Goal: Information Seeking & Learning: Learn about a topic

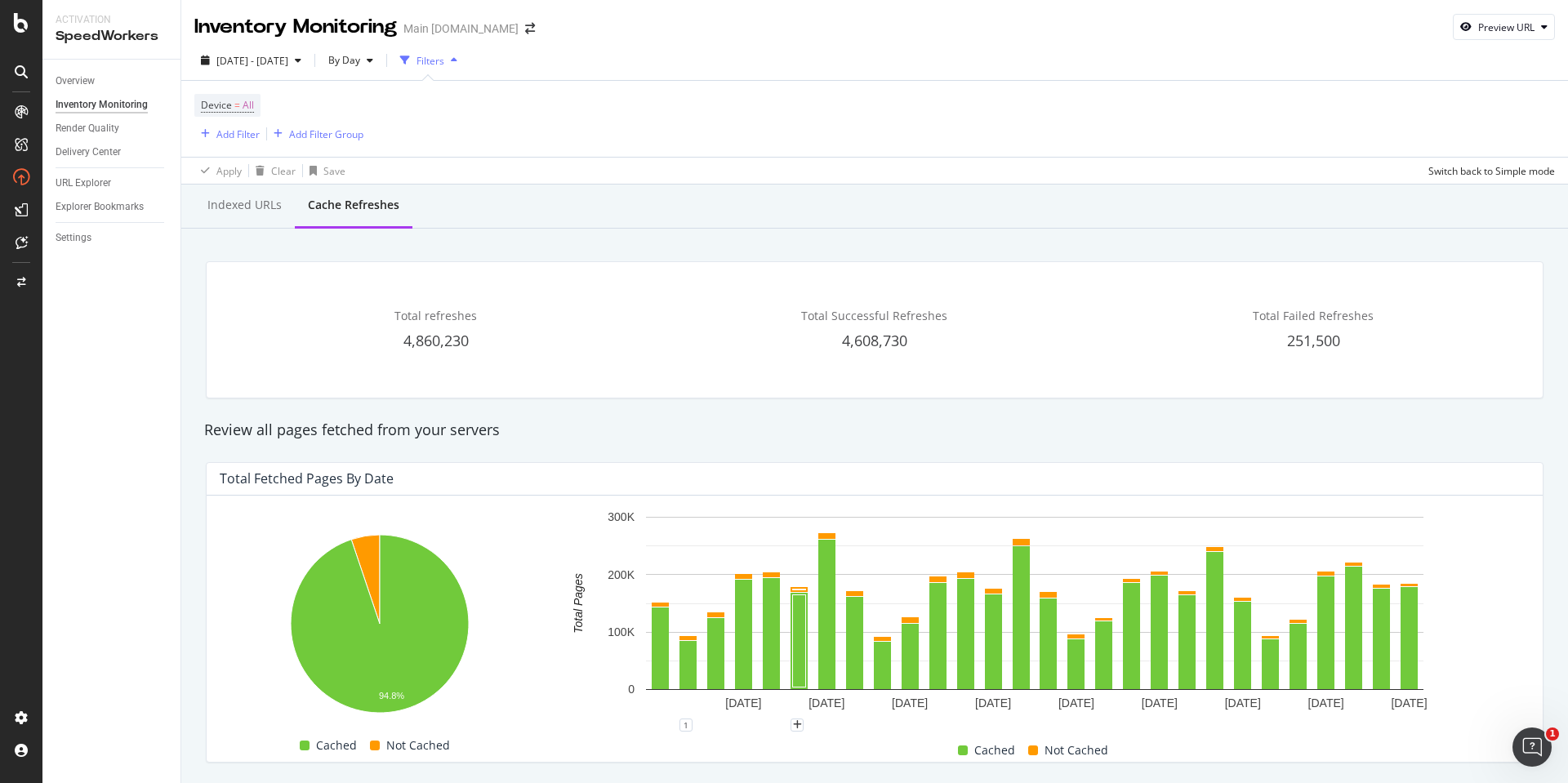
scroll to position [87, 0]
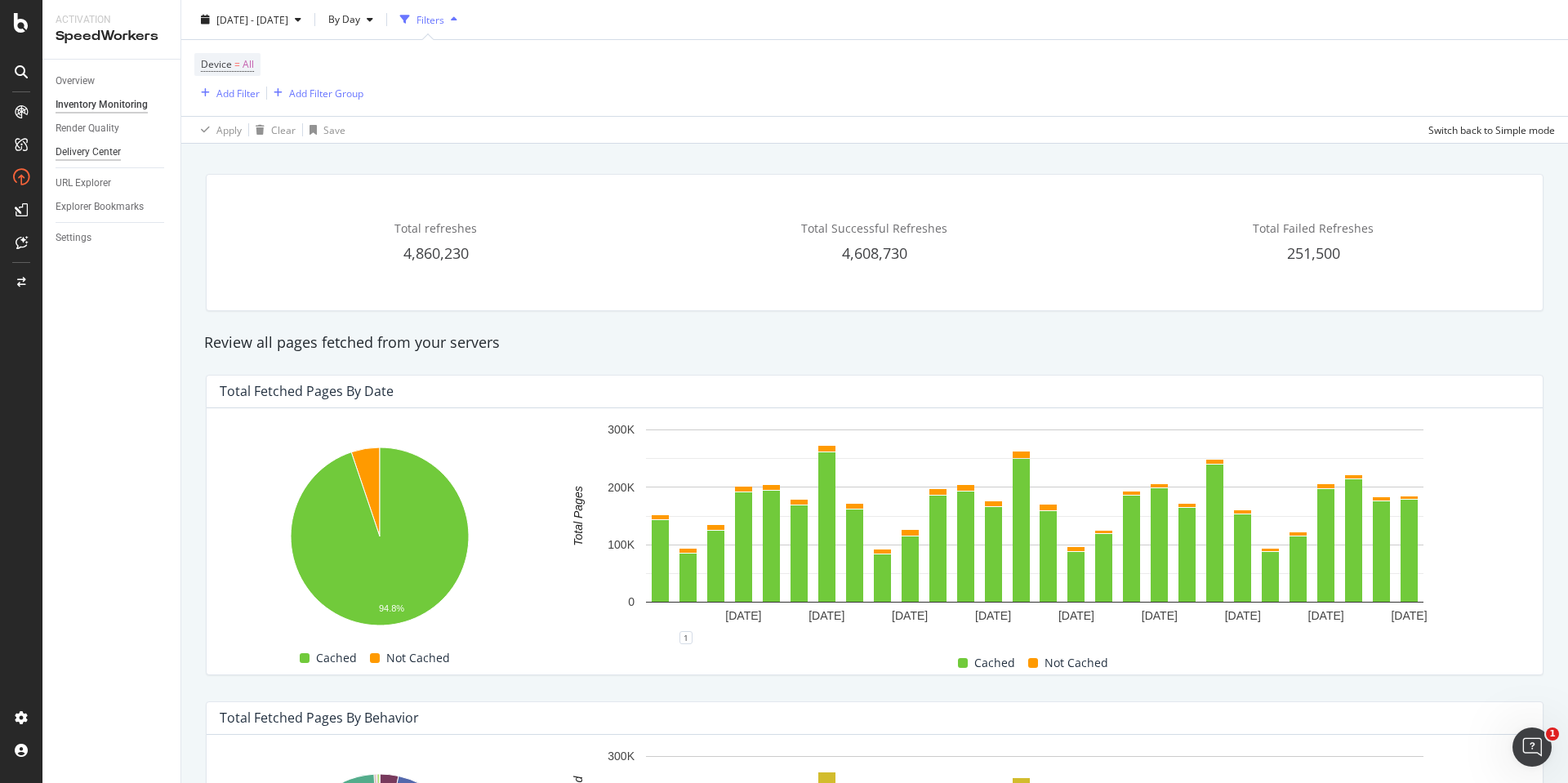
click at [106, 148] on div "Delivery Center" at bounding box center [88, 153] width 66 height 18
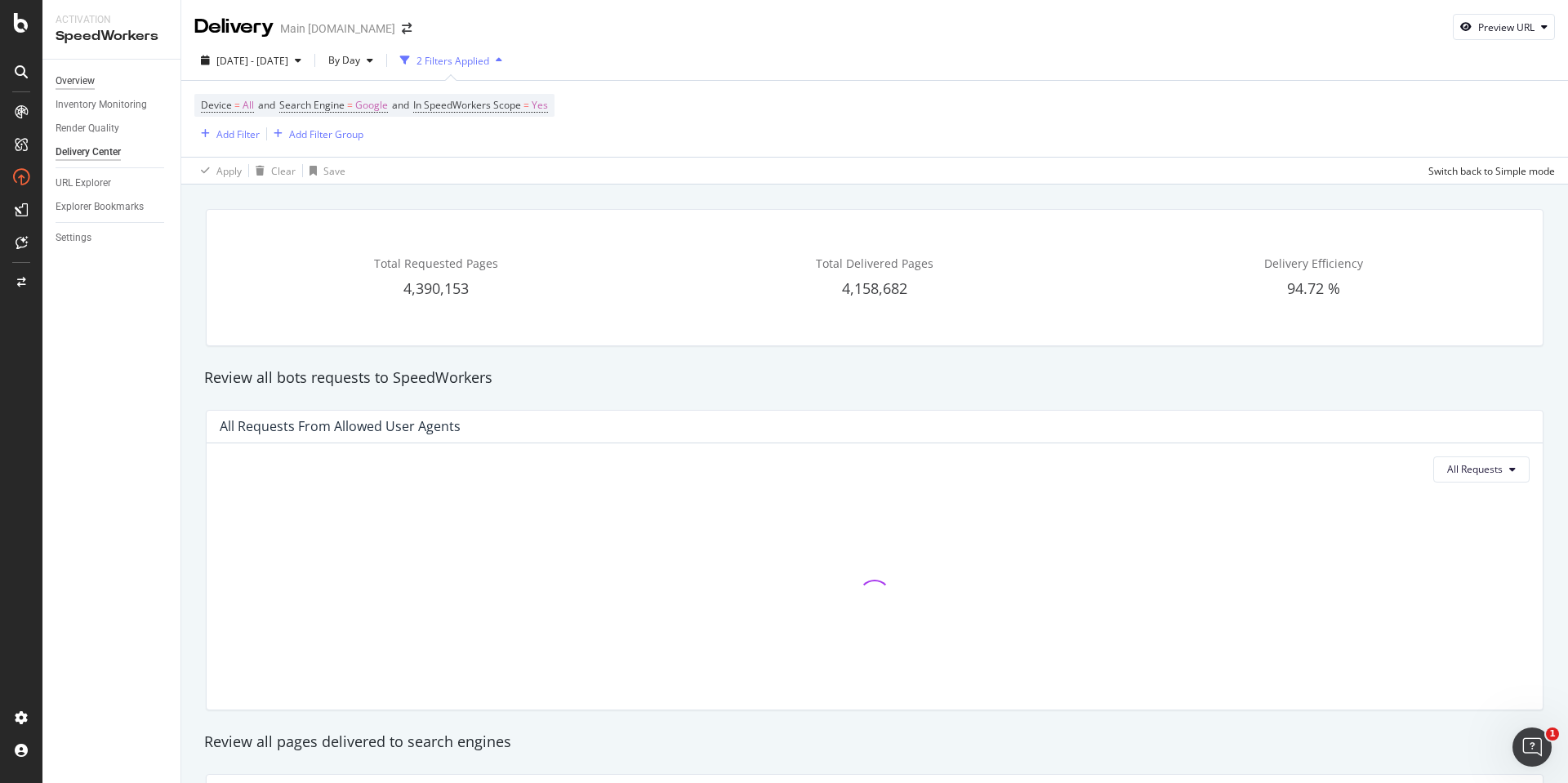
click at [86, 83] on div "Overview" at bounding box center [75, 81] width 39 height 18
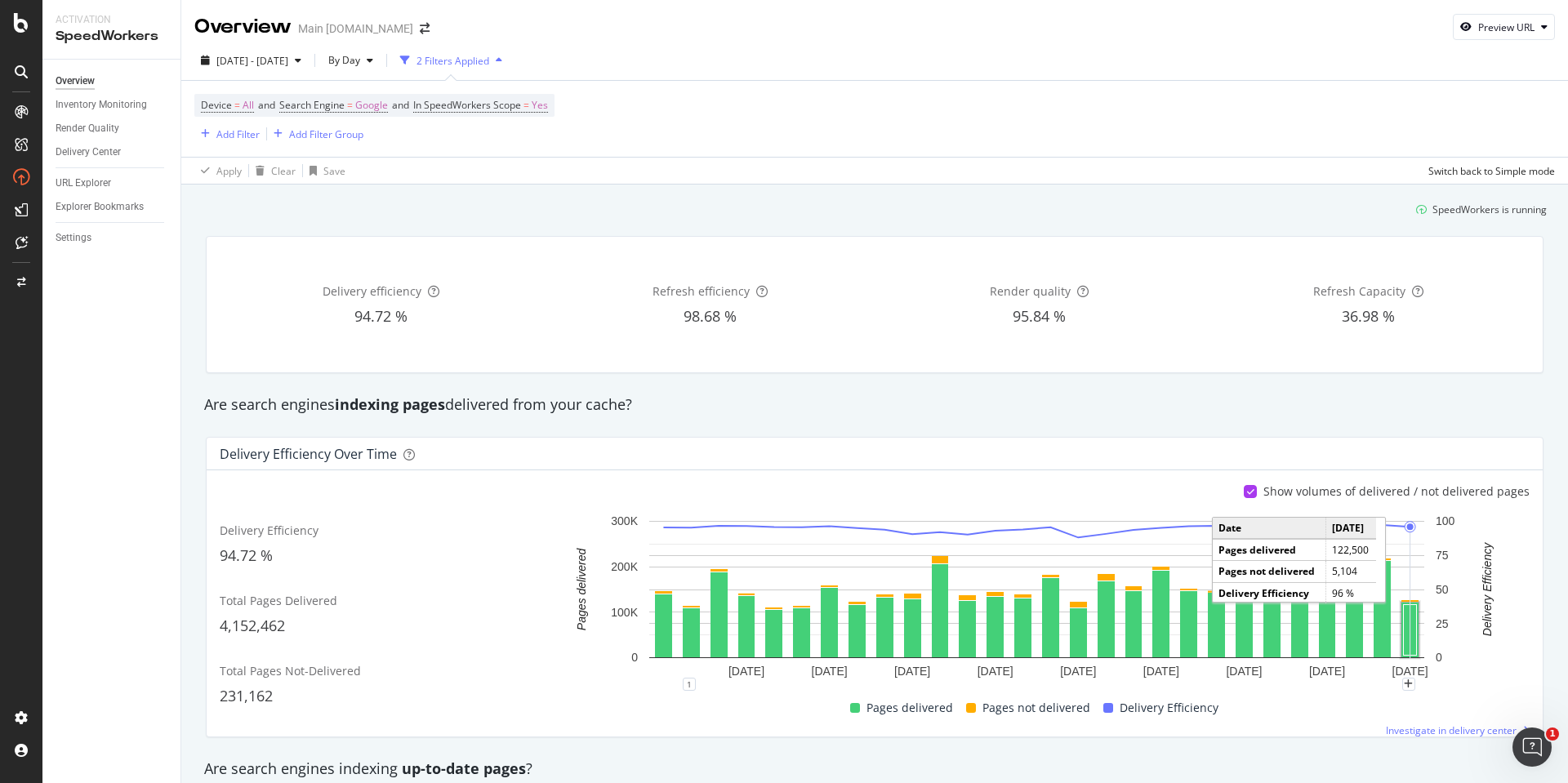
click at [1406, 620] on rect "A chart." at bounding box center [1410, 631] width 13 height 51
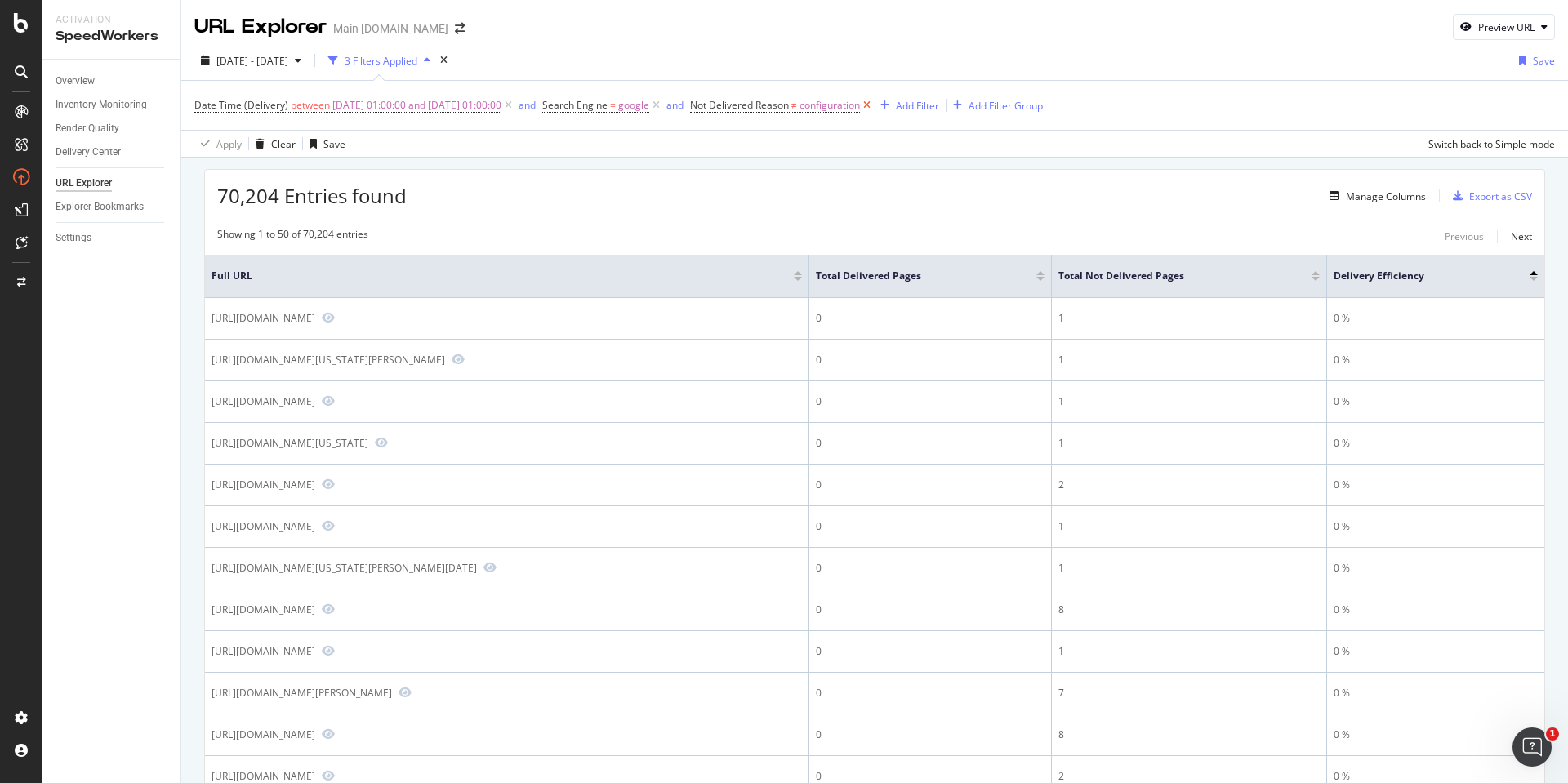
click at [874, 104] on icon at bounding box center [867, 105] width 14 height 17
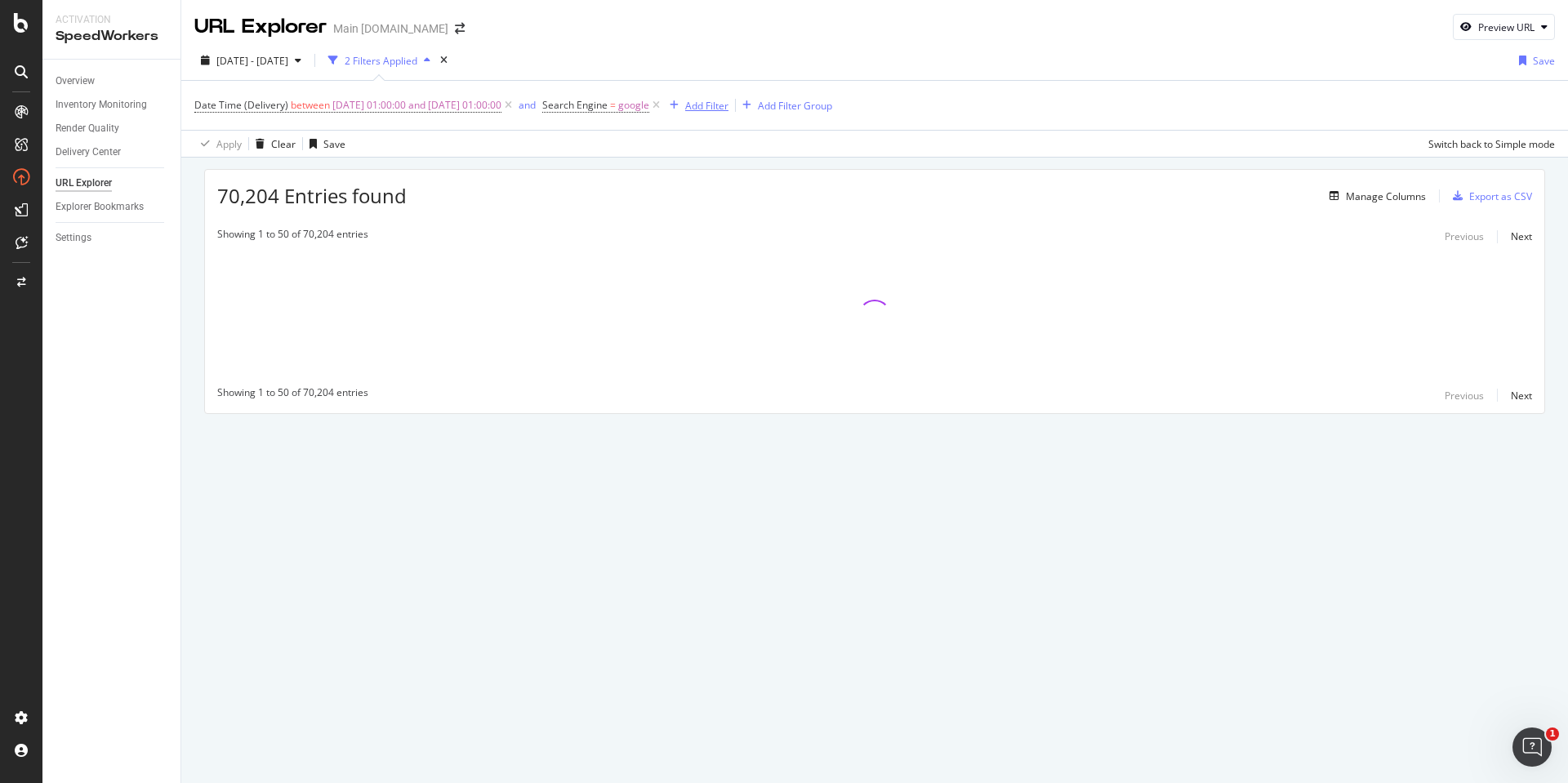
click at [728, 108] on div "Add Filter" at bounding box center [707, 106] width 43 height 14
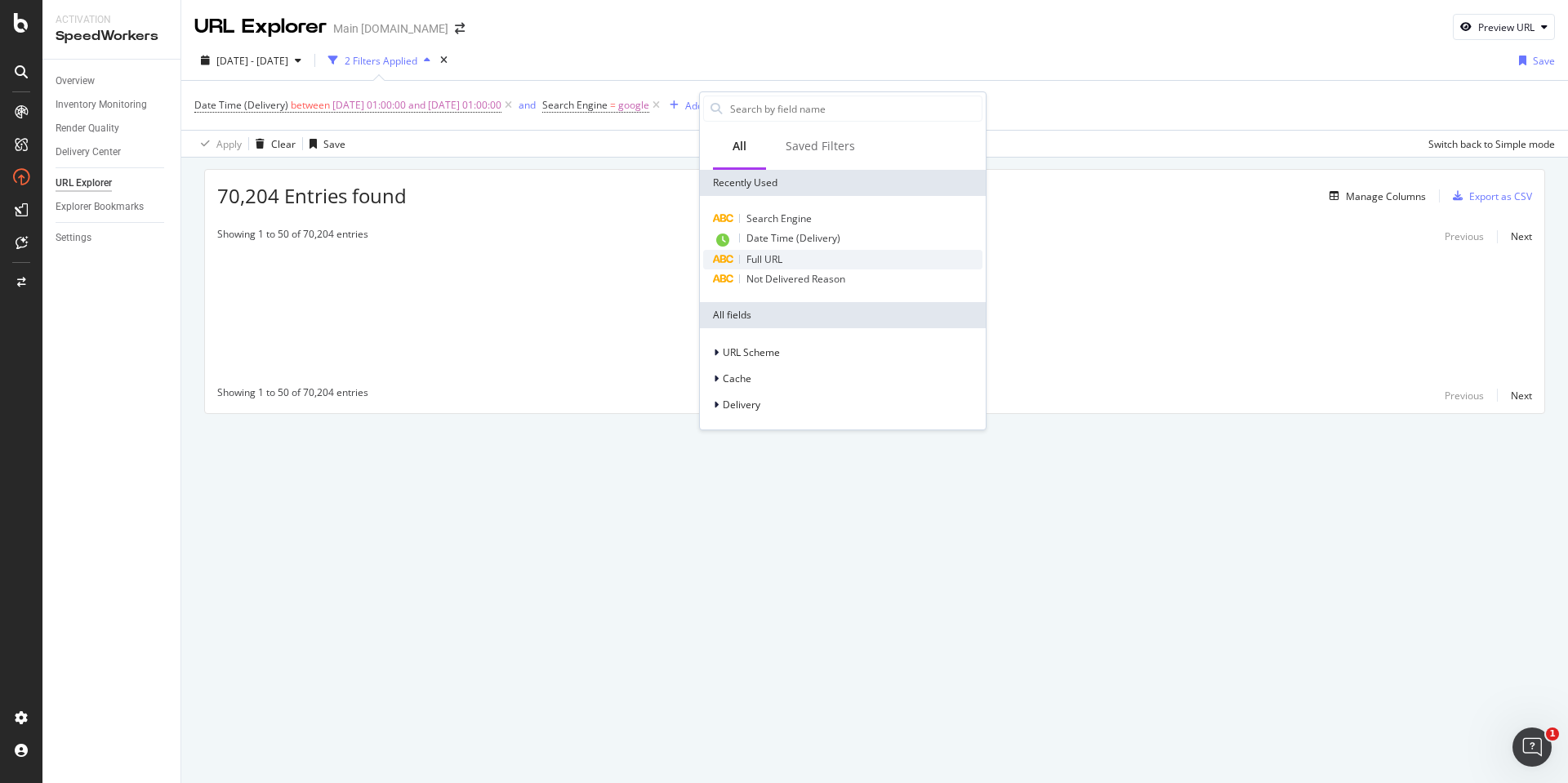
click at [777, 253] on span "Full URL" at bounding box center [764, 260] width 36 height 14
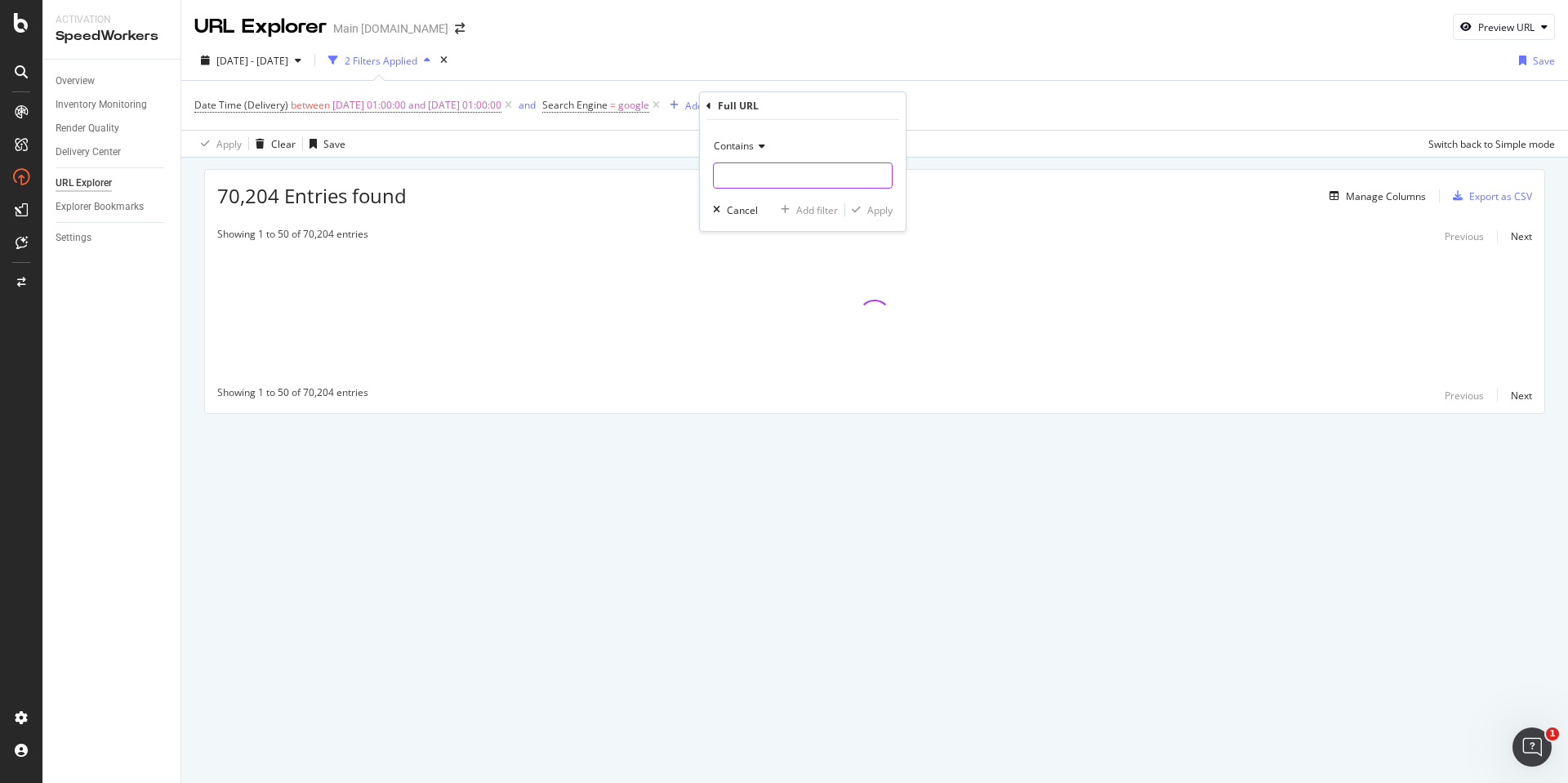
click at [749, 167] on input "text" at bounding box center [803, 175] width 178 height 26
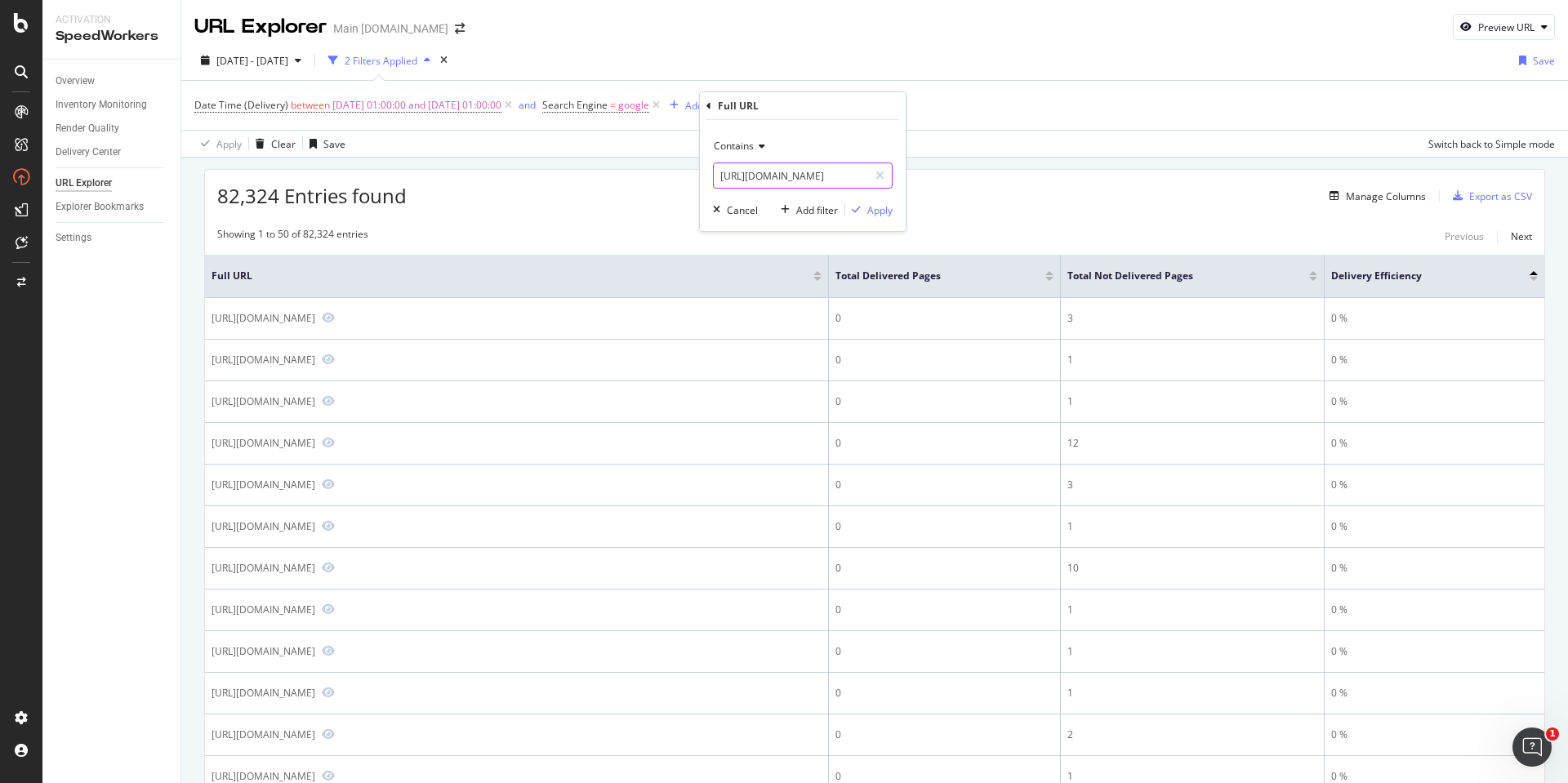
type input "[URL][DOMAIN_NAME]"
drag, startPoint x: 817, startPoint y: 102, endPoint x: 757, endPoint y: 123, distance: 63.6
click at [757, 123] on div "Full URL Contains https://www.att.com/internet/ Cancel Add filter Apply" at bounding box center [803, 162] width 206 height 139
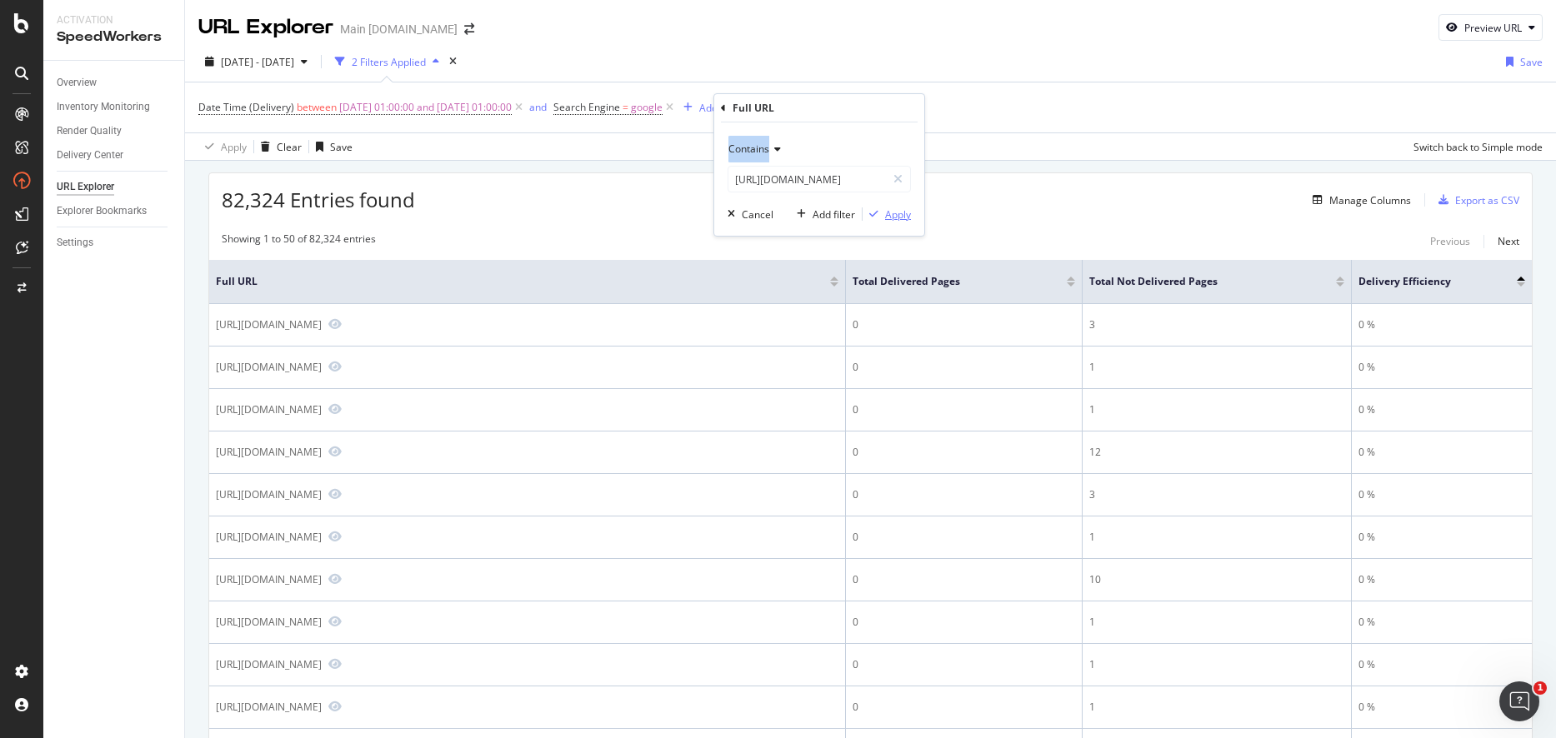
click at [893, 213] on div "Apply" at bounding box center [898, 215] width 26 height 14
click at [1072, 280] on div at bounding box center [1071, 279] width 8 height 4
click at [1071, 281] on div at bounding box center [1071, 282] width 8 height 10
click at [1071, 283] on div at bounding box center [1071, 285] width 8 height 4
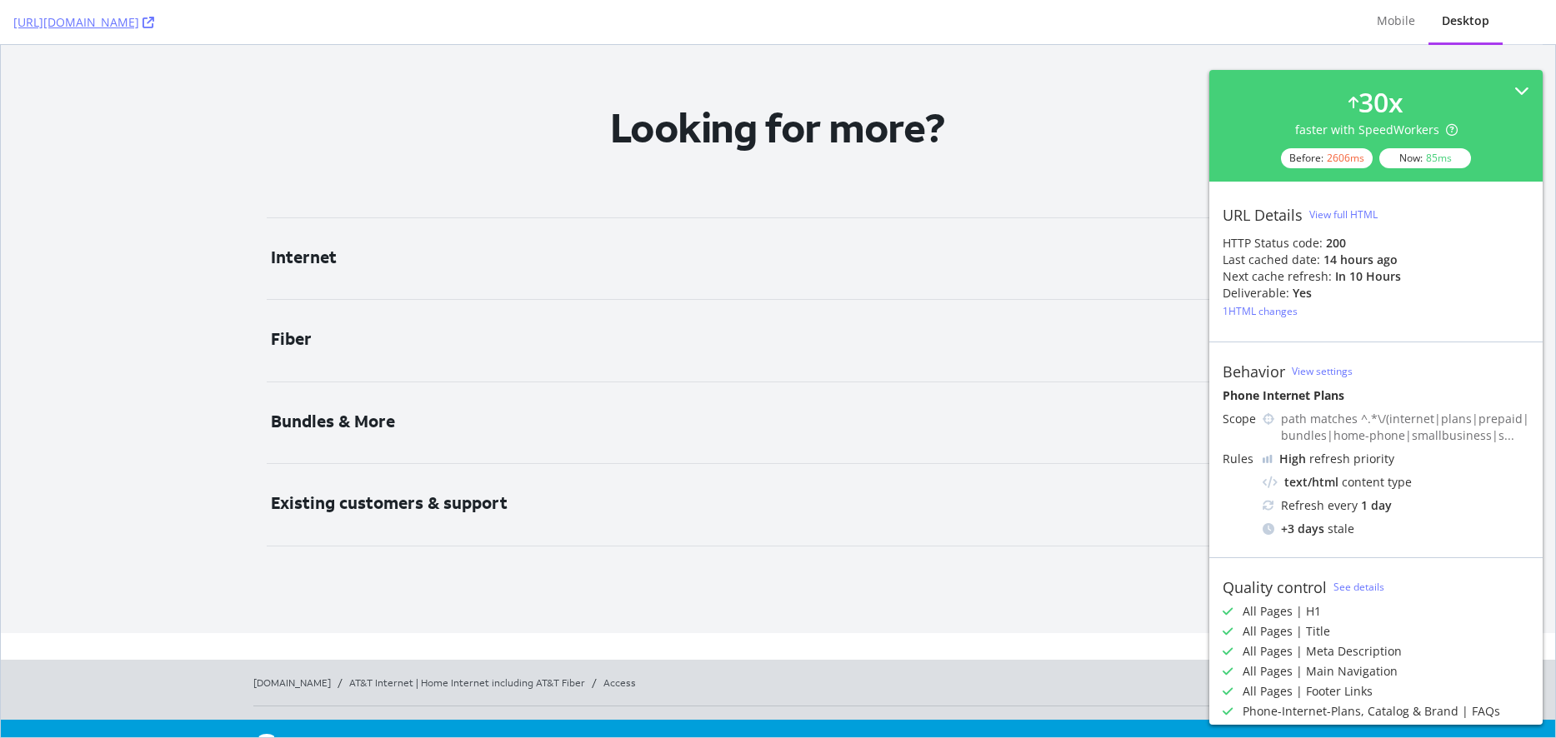
scroll to position [3725, 0]
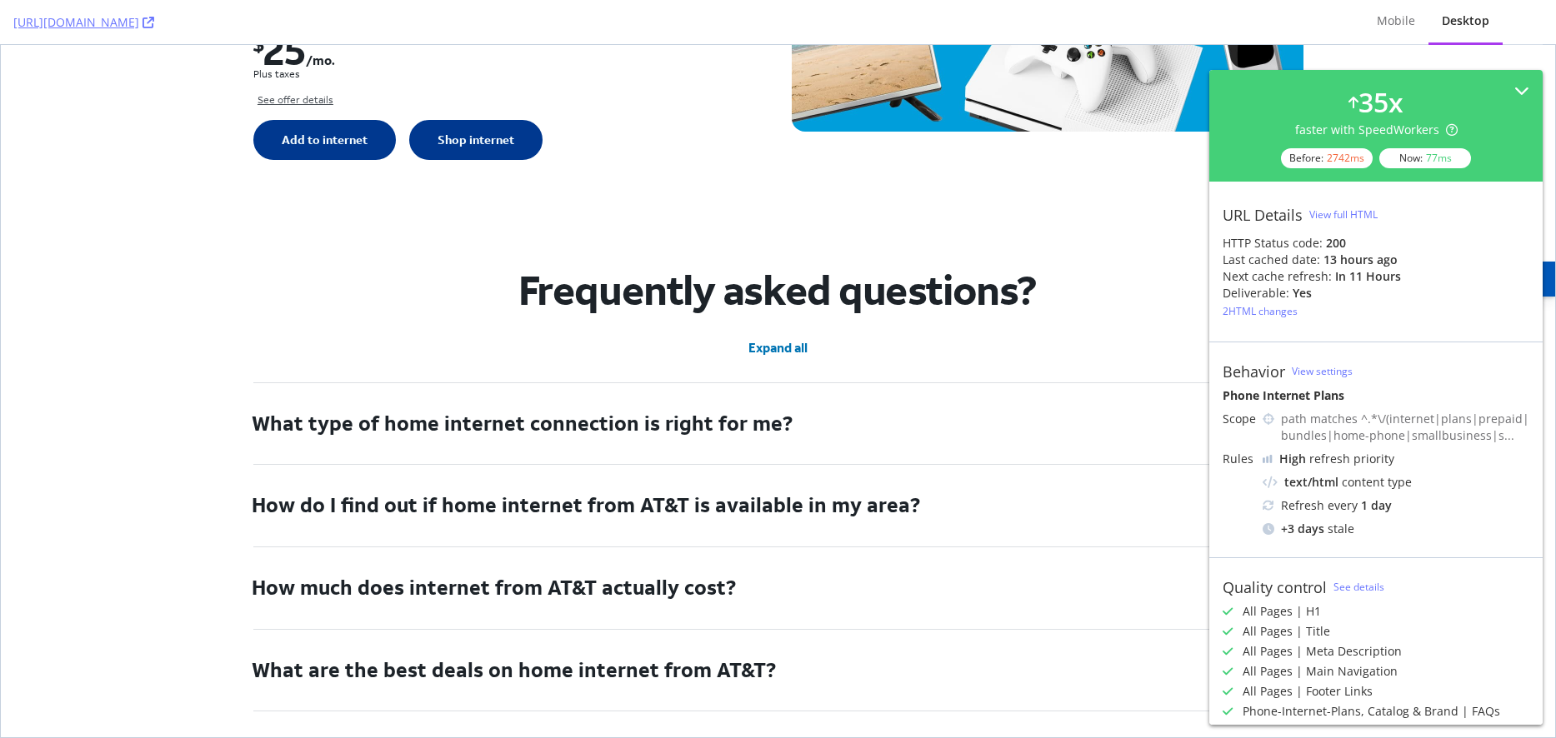
scroll to position [4417, 0]
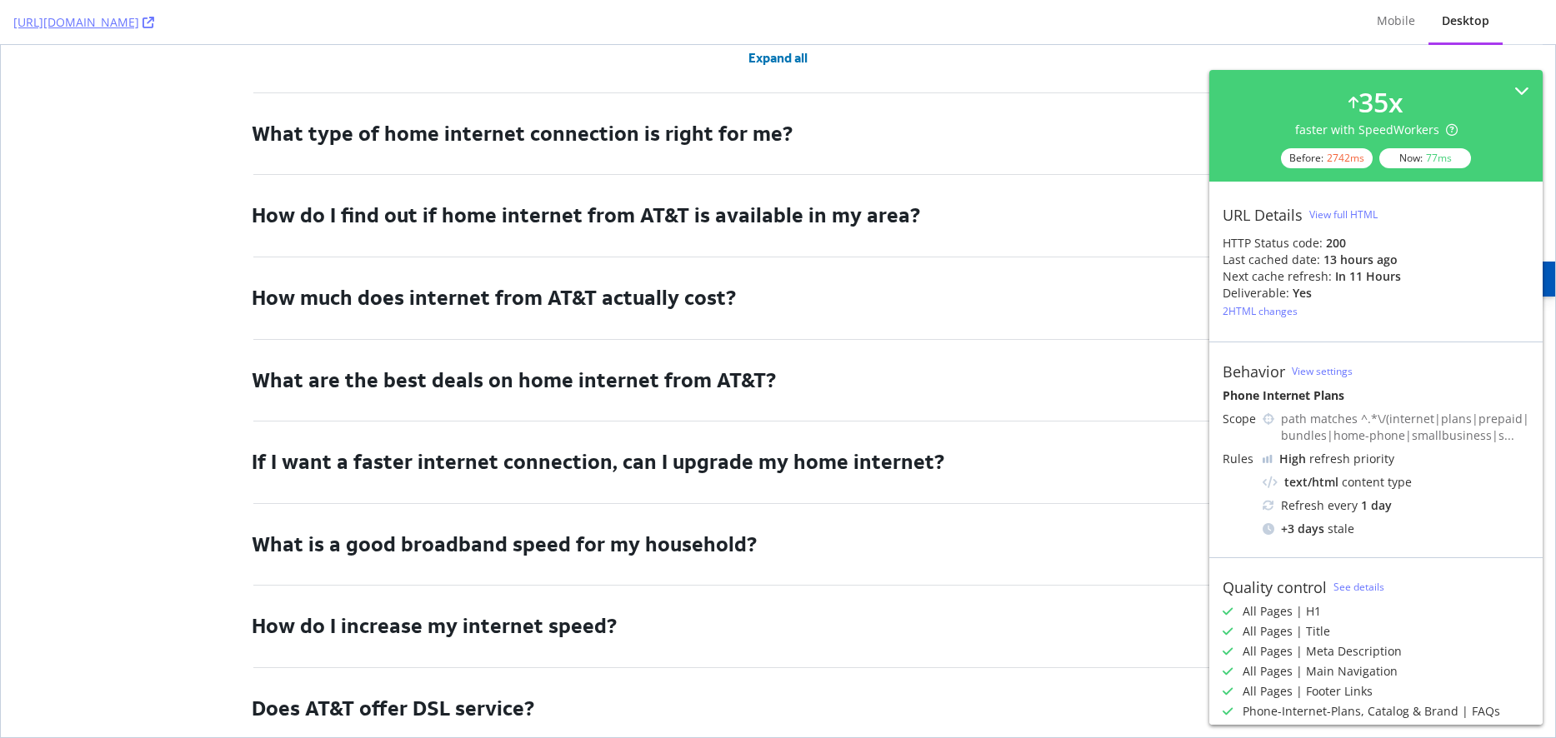
click at [955, 144] on button "What type of home internet connection is right for me?" at bounding box center [778, 134] width 1050 height 82
click at [932, 224] on button "How do I find out if home internet from AT&T is available in my area?" at bounding box center [778, 216] width 1050 height 82
click at [863, 221] on button "How do I find out if home internet from AT&T is available in my area?" at bounding box center [778, 216] width 1050 height 82
click at [859, 223] on button "How do I find out if home internet from AT&T is available in my area?" at bounding box center [778, 216] width 1050 height 82
click at [780, 291] on button "How much does internet from AT&T actually cost?" at bounding box center [778, 299] width 1050 height 82
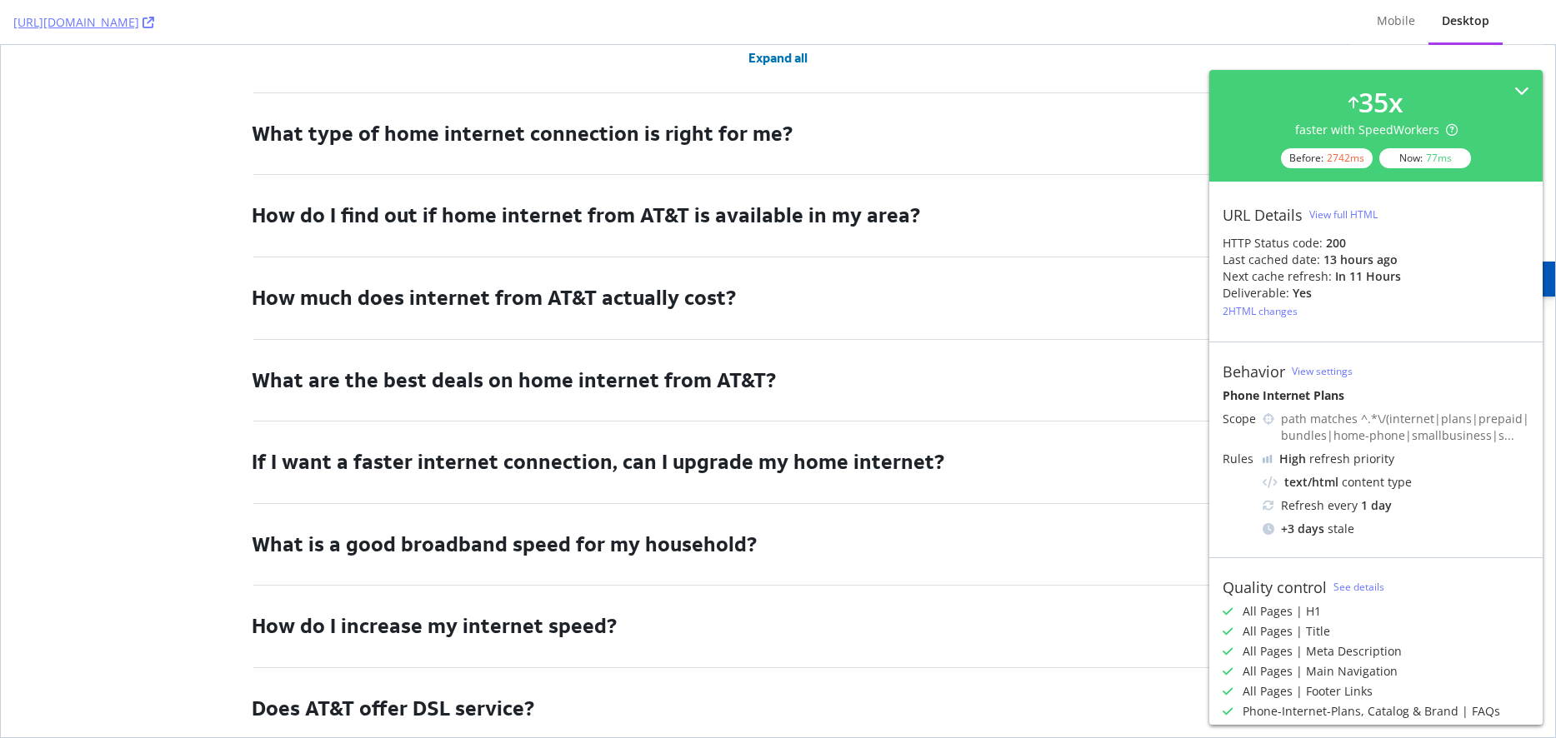
click at [780, 290] on button "How much does internet from AT&T actually cost?" at bounding box center [778, 299] width 1050 height 82
click at [771, 381] on button "What are the best deals on home internet from AT&T?" at bounding box center [778, 381] width 1050 height 82
click at [760, 466] on button "If I want a faster internet connection, can I upgrade my home internet?" at bounding box center [778, 463] width 1050 height 82
drag, startPoint x: 760, startPoint y: 466, endPoint x: 758, endPoint y: 489, distance: 23.5
click at [761, 464] on button "If I want a faster internet connection, can I upgrade my home internet?" at bounding box center [778, 463] width 1050 height 82
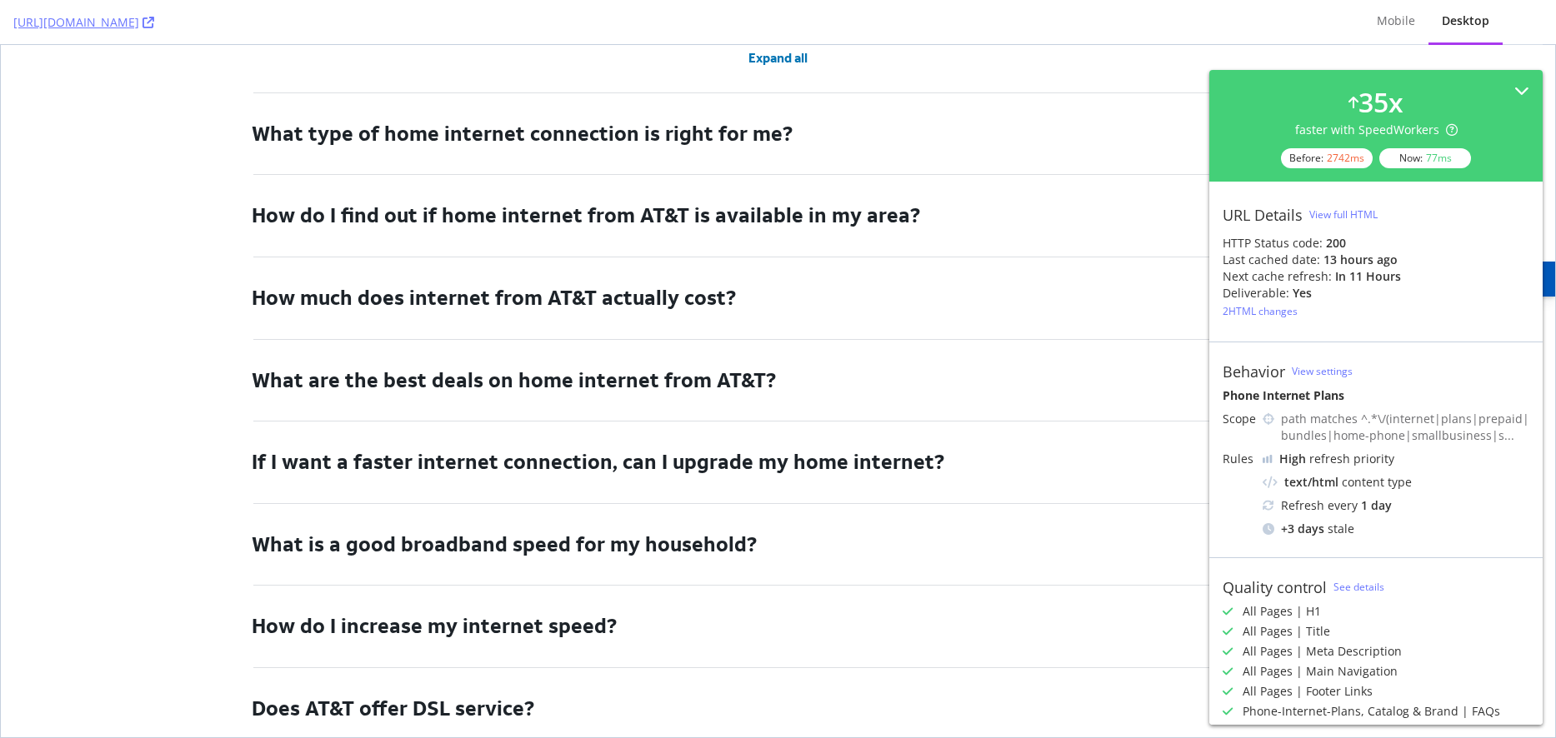
click at [739, 544] on button "What is a good broadband speed for my household?" at bounding box center [778, 545] width 1050 height 82
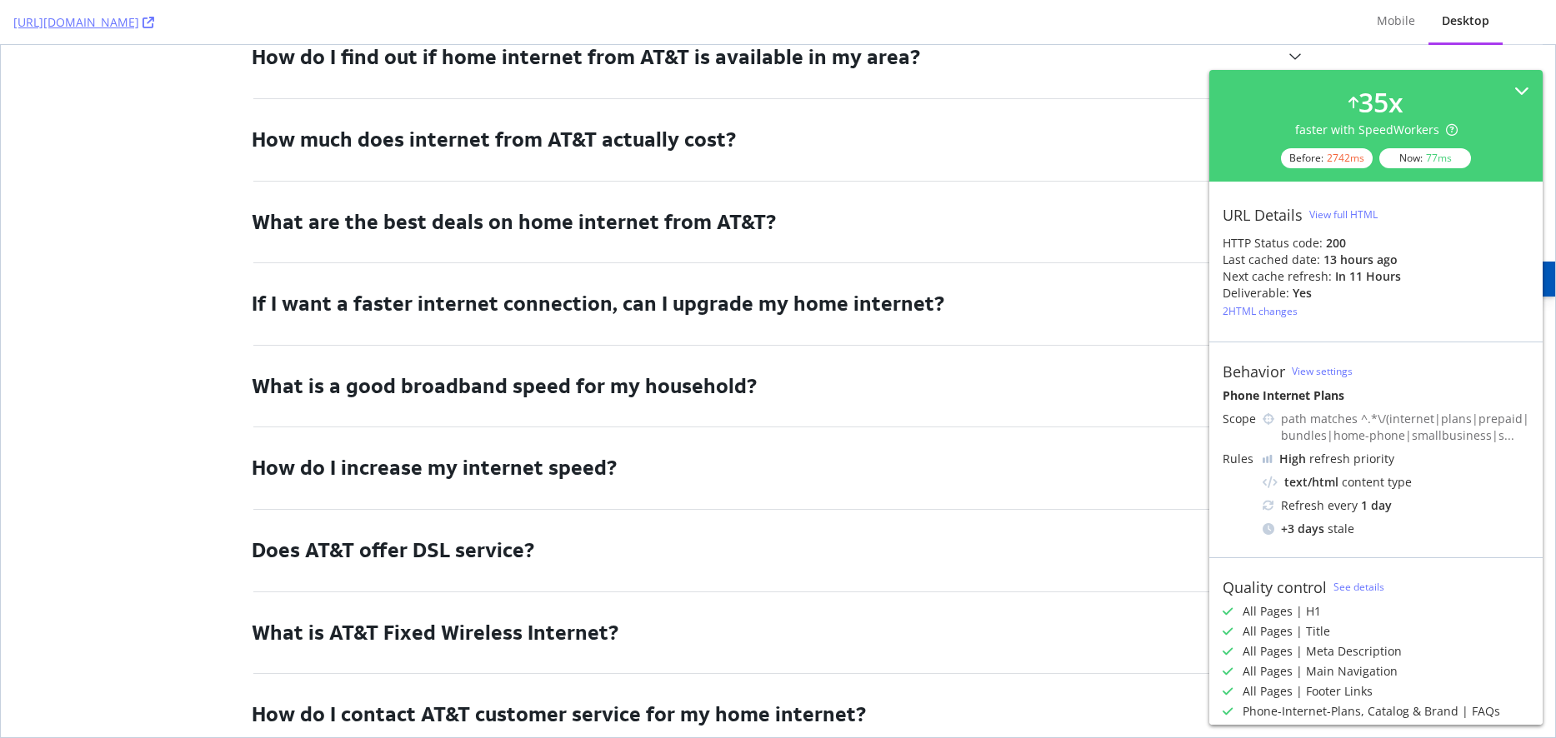
scroll to position [4917, 0]
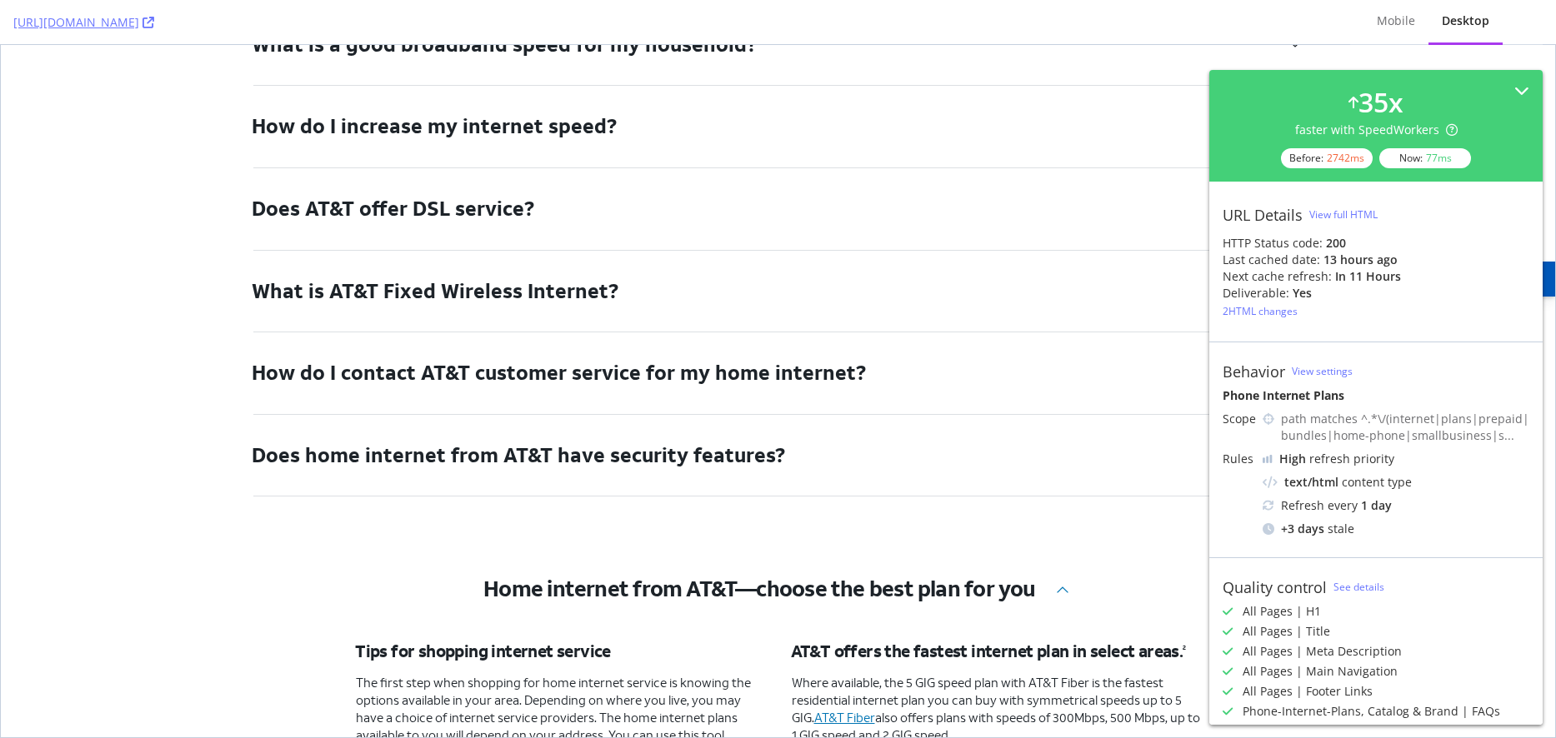
click at [743, 335] on button "How do I contact AT&T customer service for my home internet?" at bounding box center [778, 374] width 1050 height 82
click at [757, 431] on button "Does home internet from AT&T have security features?" at bounding box center [778, 456] width 1050 height 82
click at [768, 463] on button "Does home internet from AT&T have security features?" at bounding box center [778, 456] width 1050 height 82
drag, startPoint x: 756, startPoint y: 292, endPoint x: 757, endPoint y: 273, distance: 19.2
click at [754, 290] on button "What is AT&T Fixed Wireless Internet?" at bounding box center [778, 292] width 1050 height 82
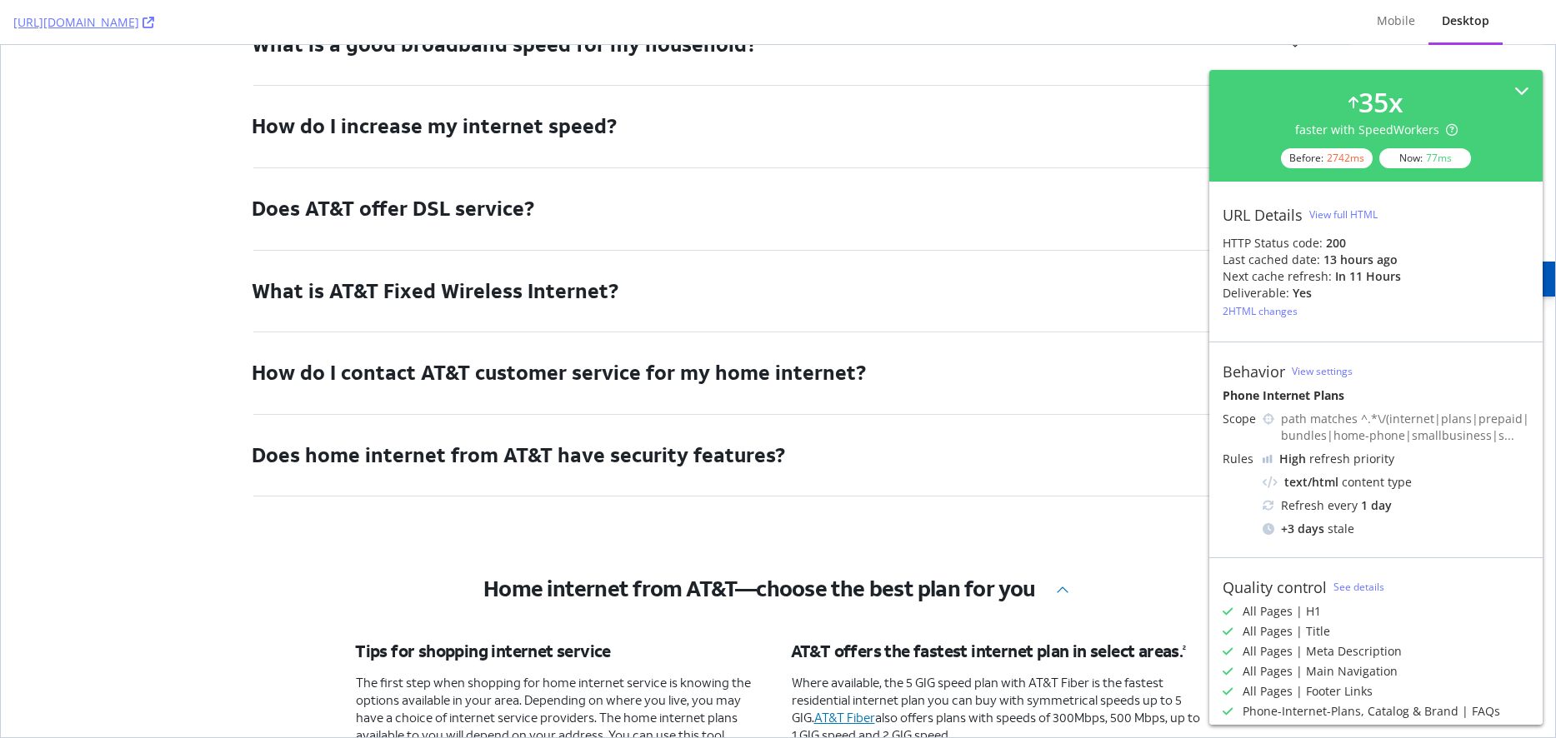
drag, startPoint x: 750, startPoint y: 258, endPoint x: 751, endPoint y: 233, distance: 25.0
click at [748, 243] on div "What type of home internet connection is right for me? The right type of intern…" at bounding box center [778, 44] width 1050 height 905
drag, startPoint x: 756, startPoint y: 174, endPoint x: 754, endPoint y: 295, distance: 120.9
click at [755, 173] on button "Does AT&T offer DSL service?" at bounding box center [778, 209] width 1050 height 82
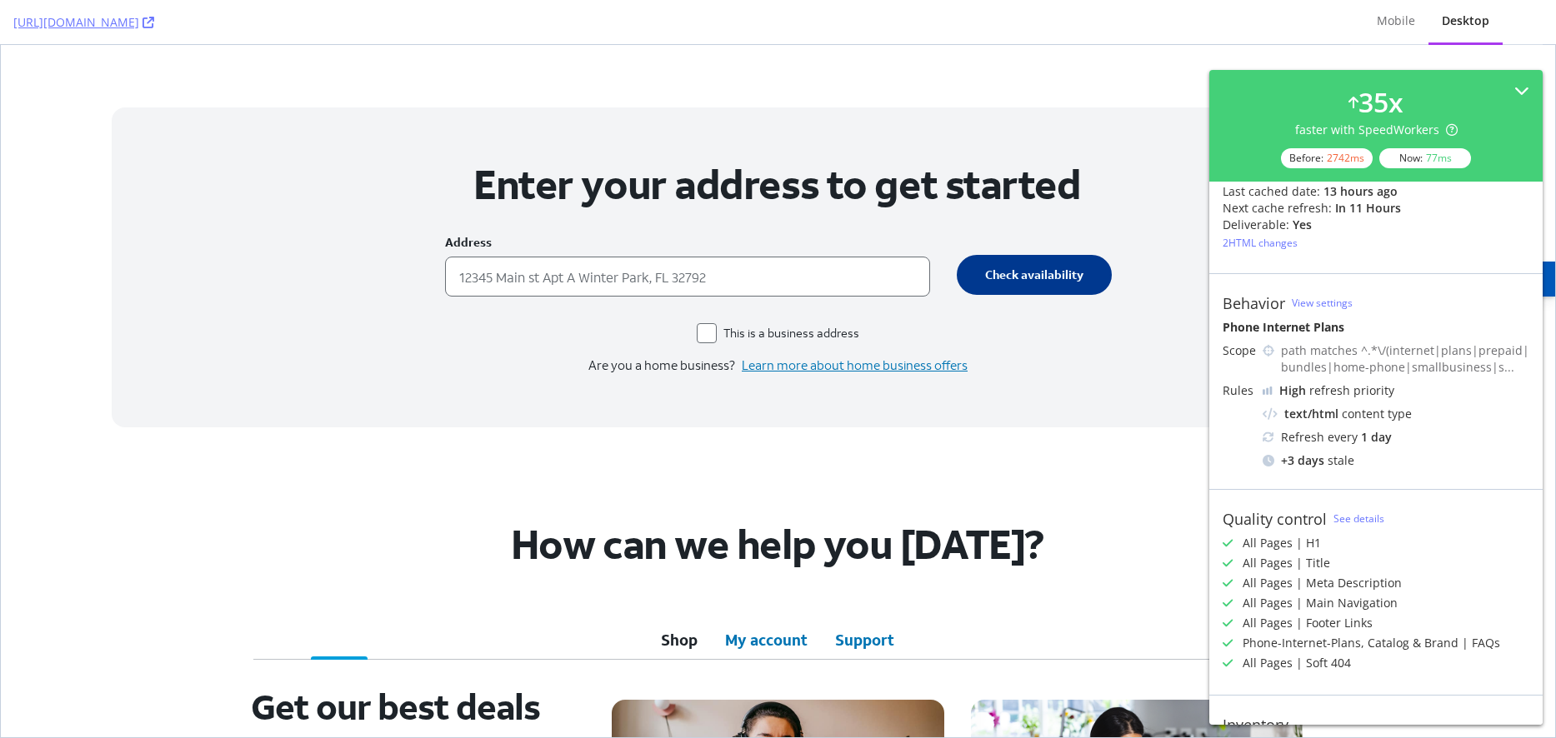
scroll to position [0, 0]
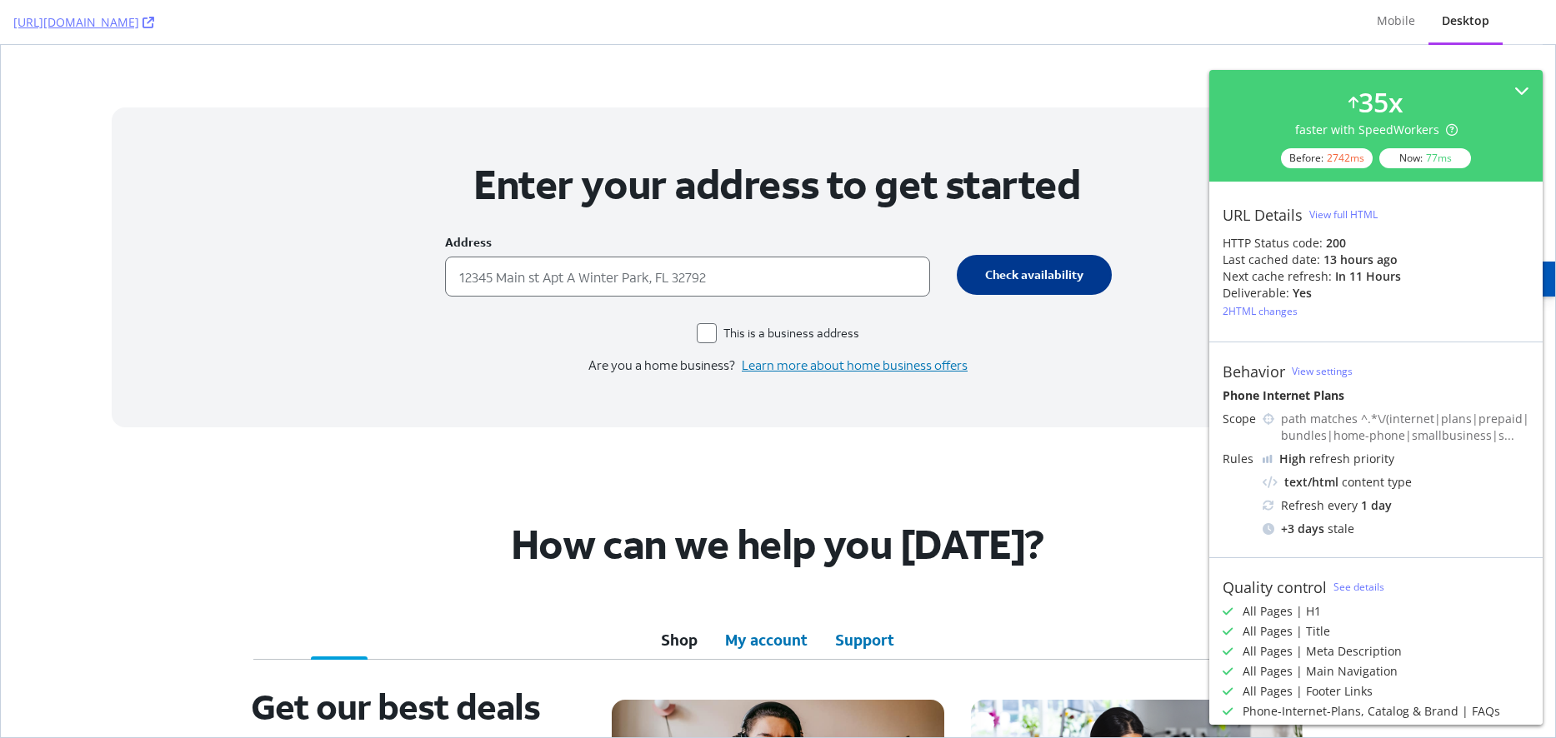
click at [1281, 309] on div "2 HTML changes" at bounding box center [1260, 311] width 75 height 14
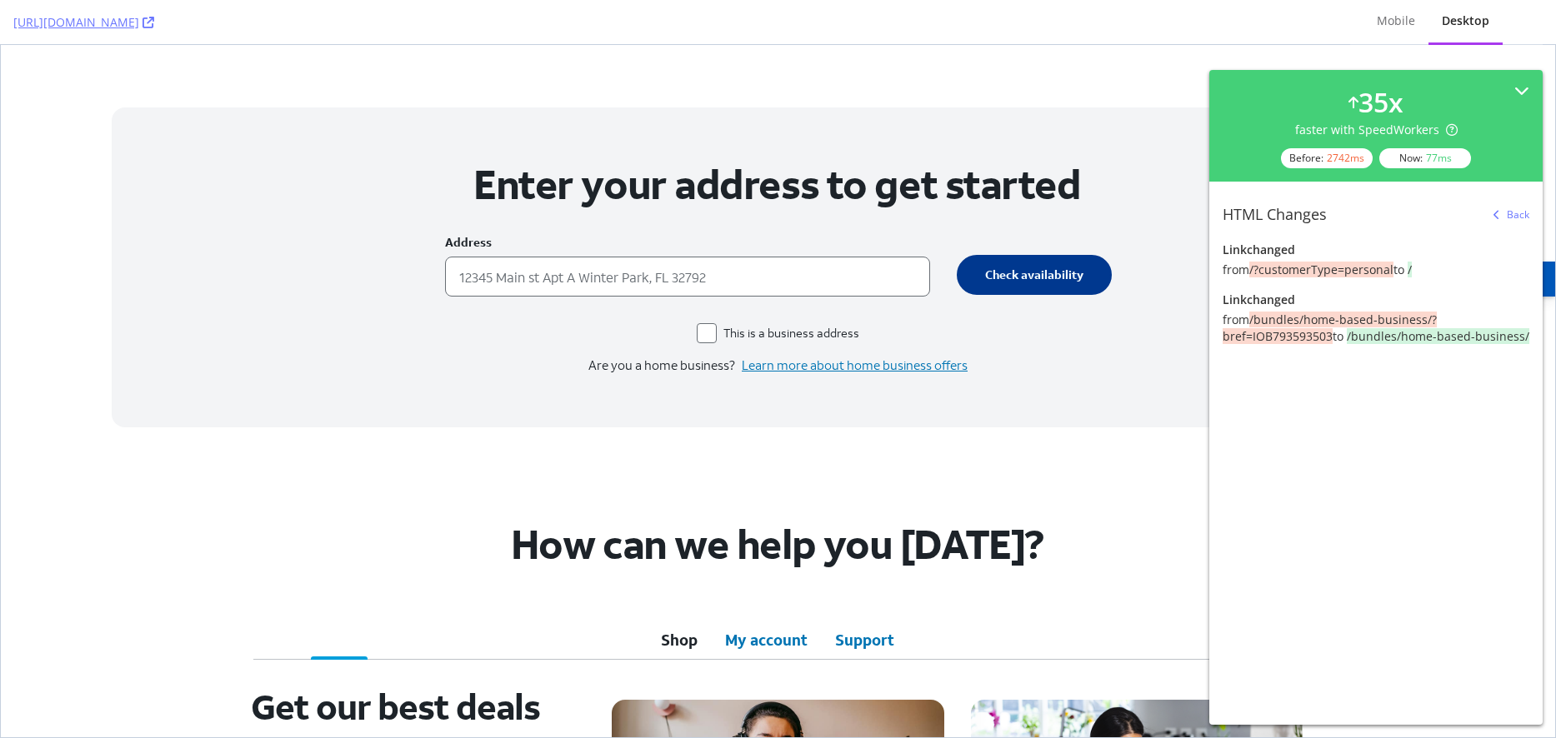
click at [1040, 456] on div at bounding box center [778, 537] width 1333 height 166
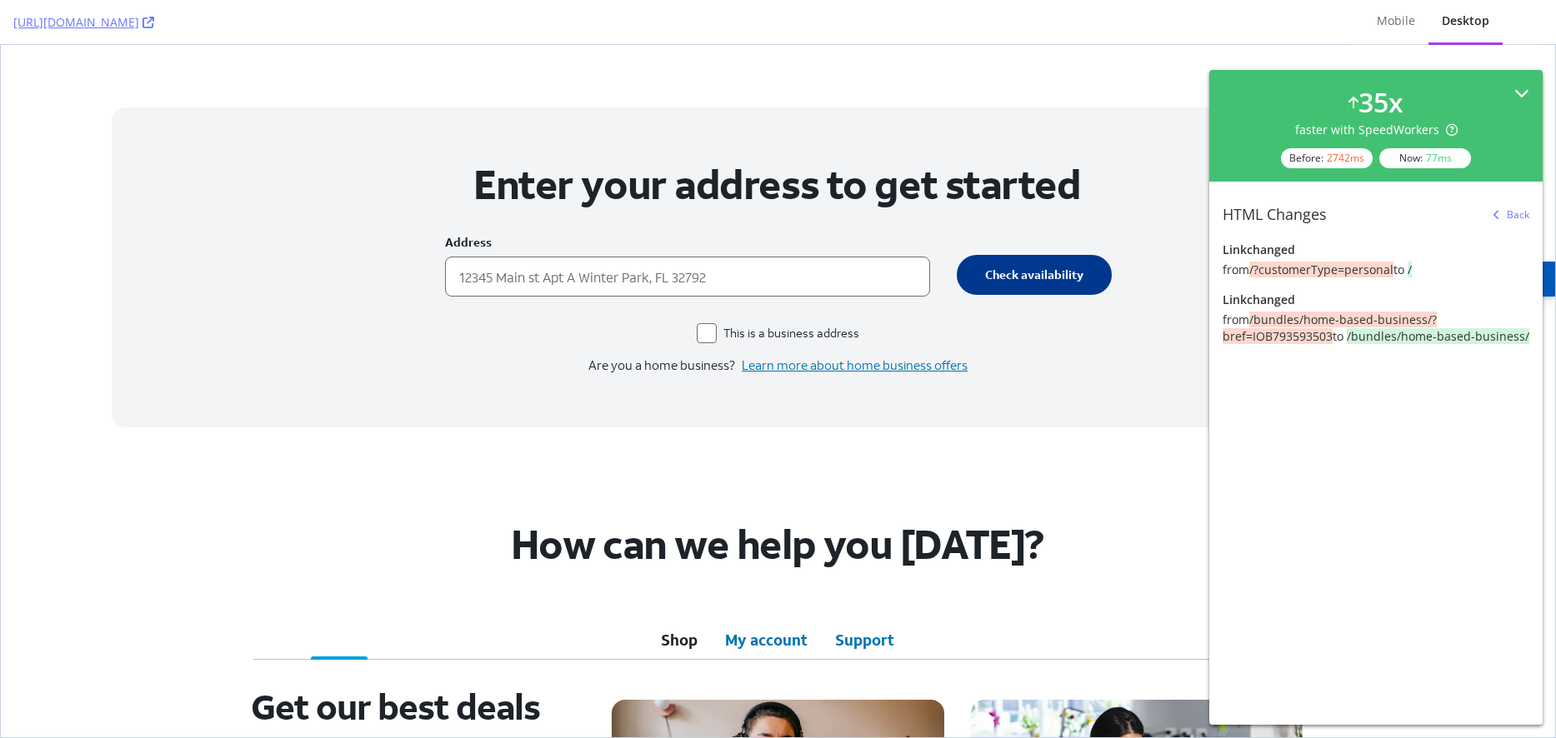
drag, startPoint x: 1525, startPoint y: 90, endPoint x: 1508, endPoint y: 32, distance: 60.9
click at [1525, 90] on icon at bounding box center [1521, 93] width 15 height 15
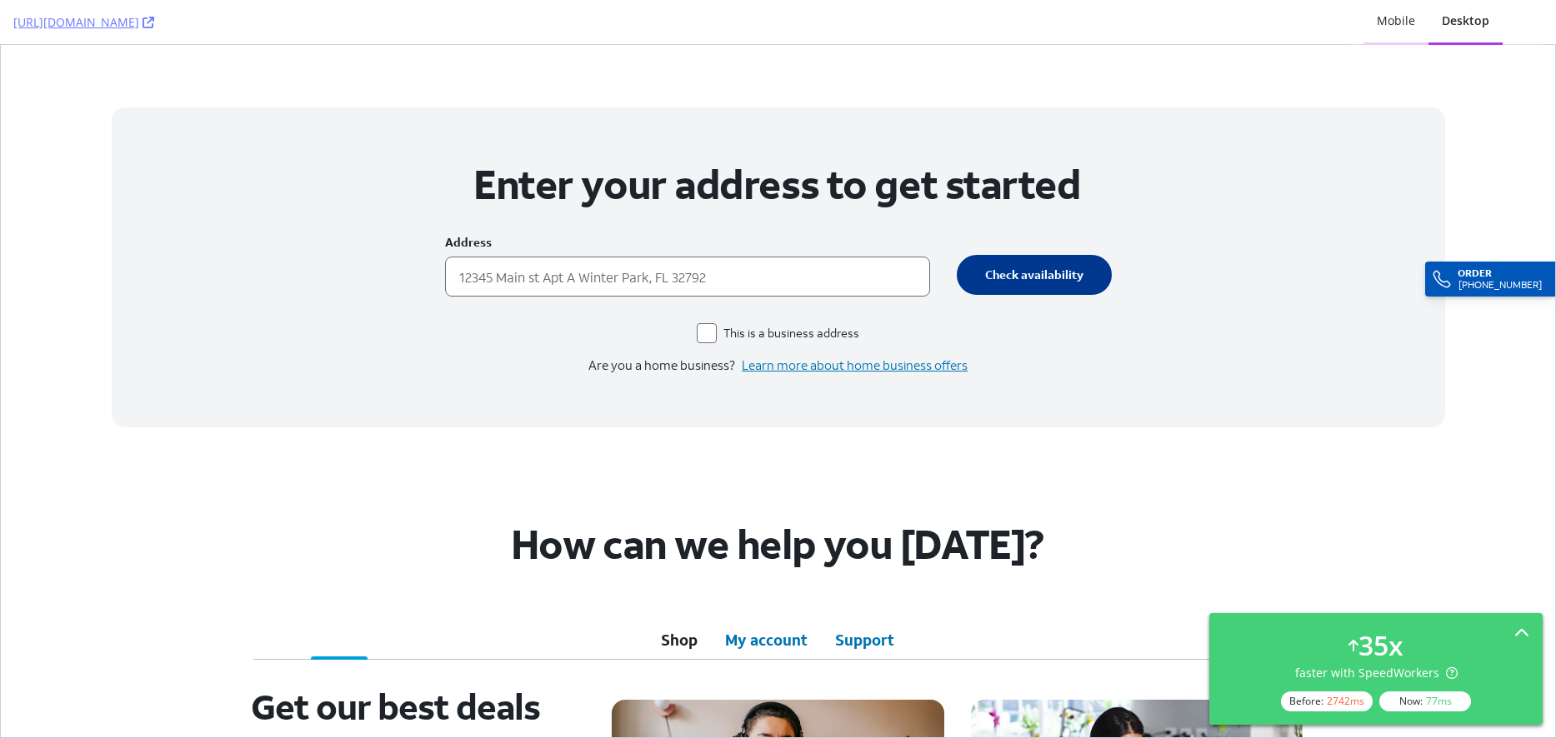
click at [1402, 18] on div "Mobile" at bounding box center [1396, 21] width 38 height 17
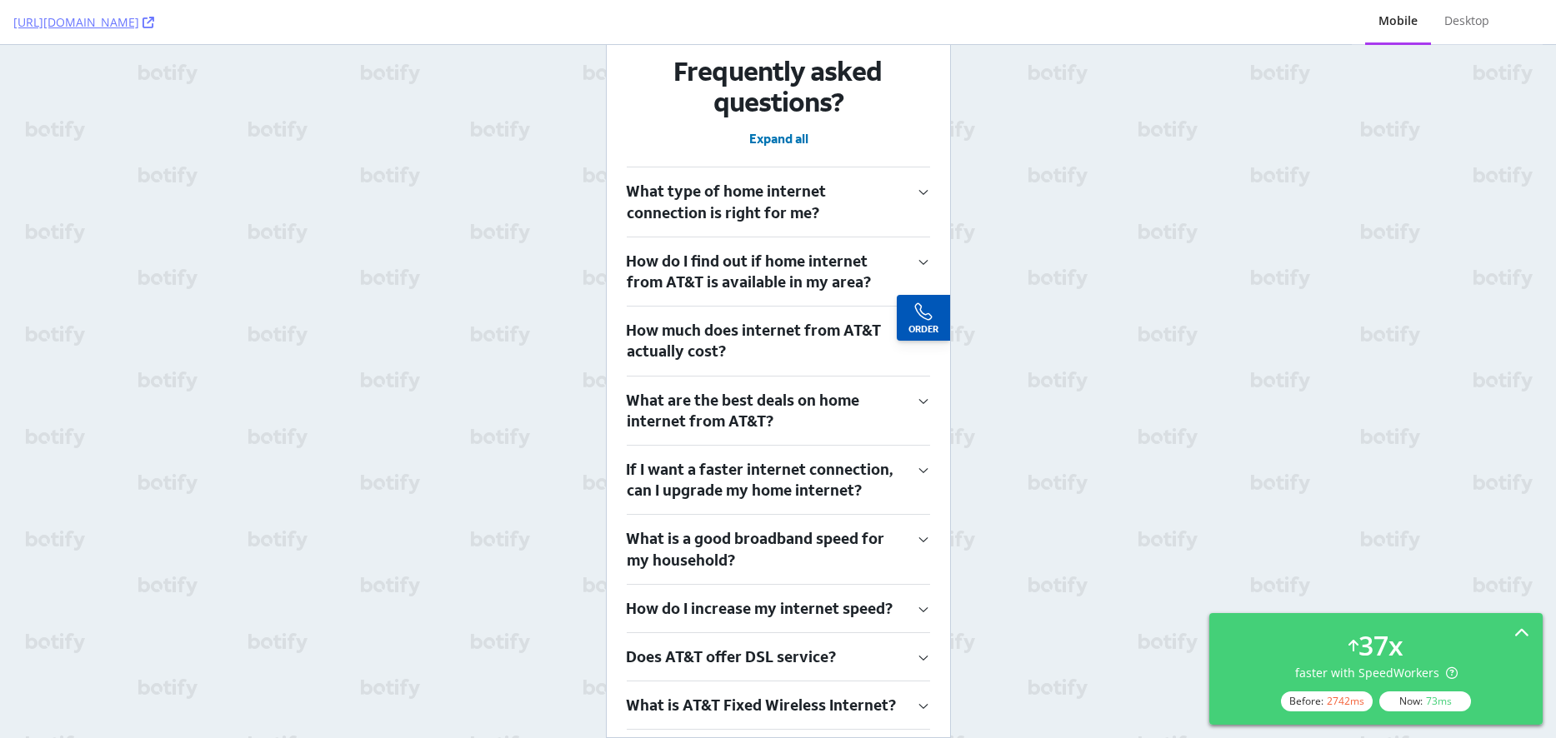
scroll to position [4700, 0]
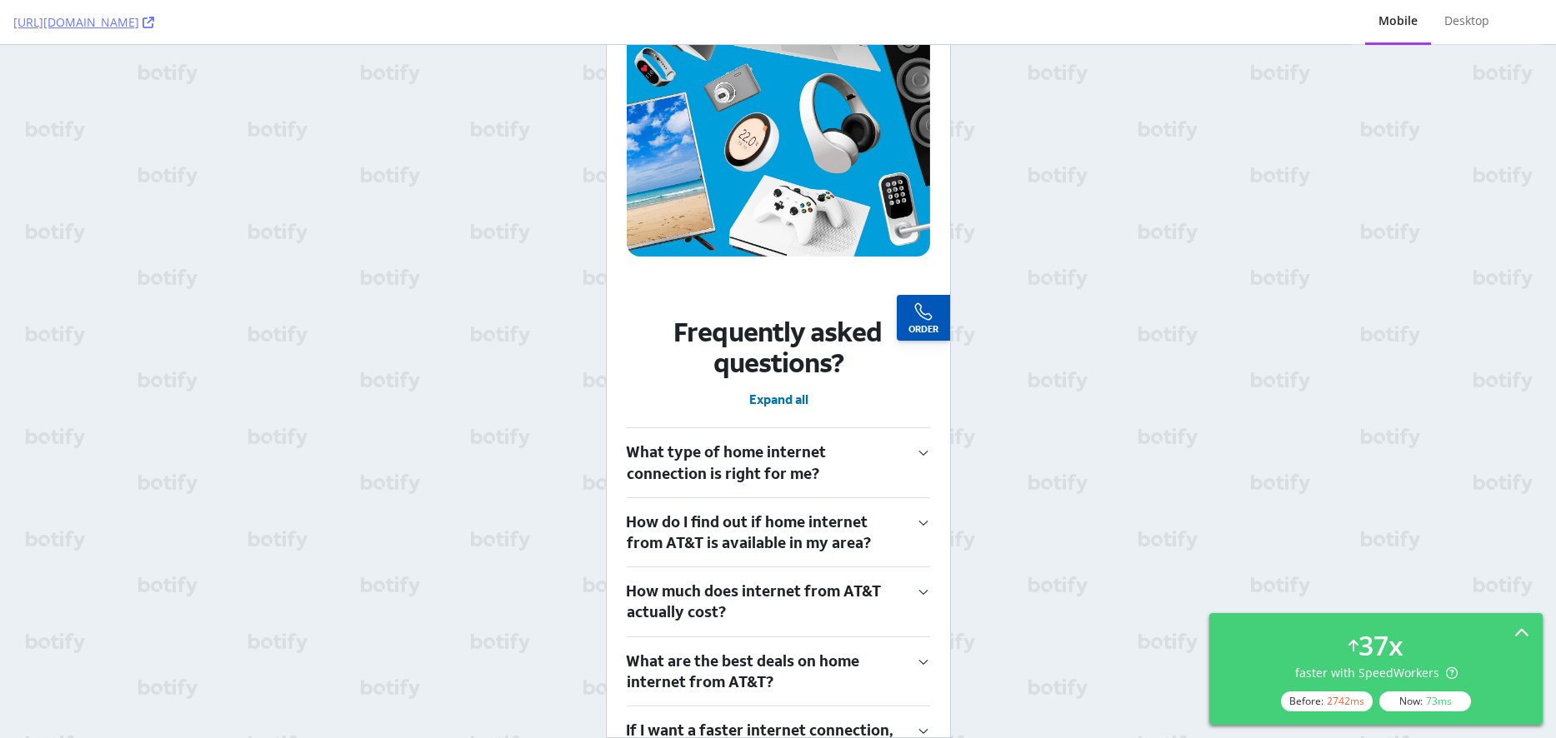
click at [806, 498] on button "How do I find out if home internet from AT&T is available in my area?" at bounding box center [777, 532] width 303 height 68
click at [813, 428] on button "What type of home internet connection is right for me?" at bounding box center [777, 462] width 303 height 68
click at [816, 428] on button "What type of home internet connection is right for me?" at bounding box center [777, 462] width 303 height 68
click at [815, 428] on button "What type of home internet connection is right for me?" at bounding box center [777, 462] width 303 height 68
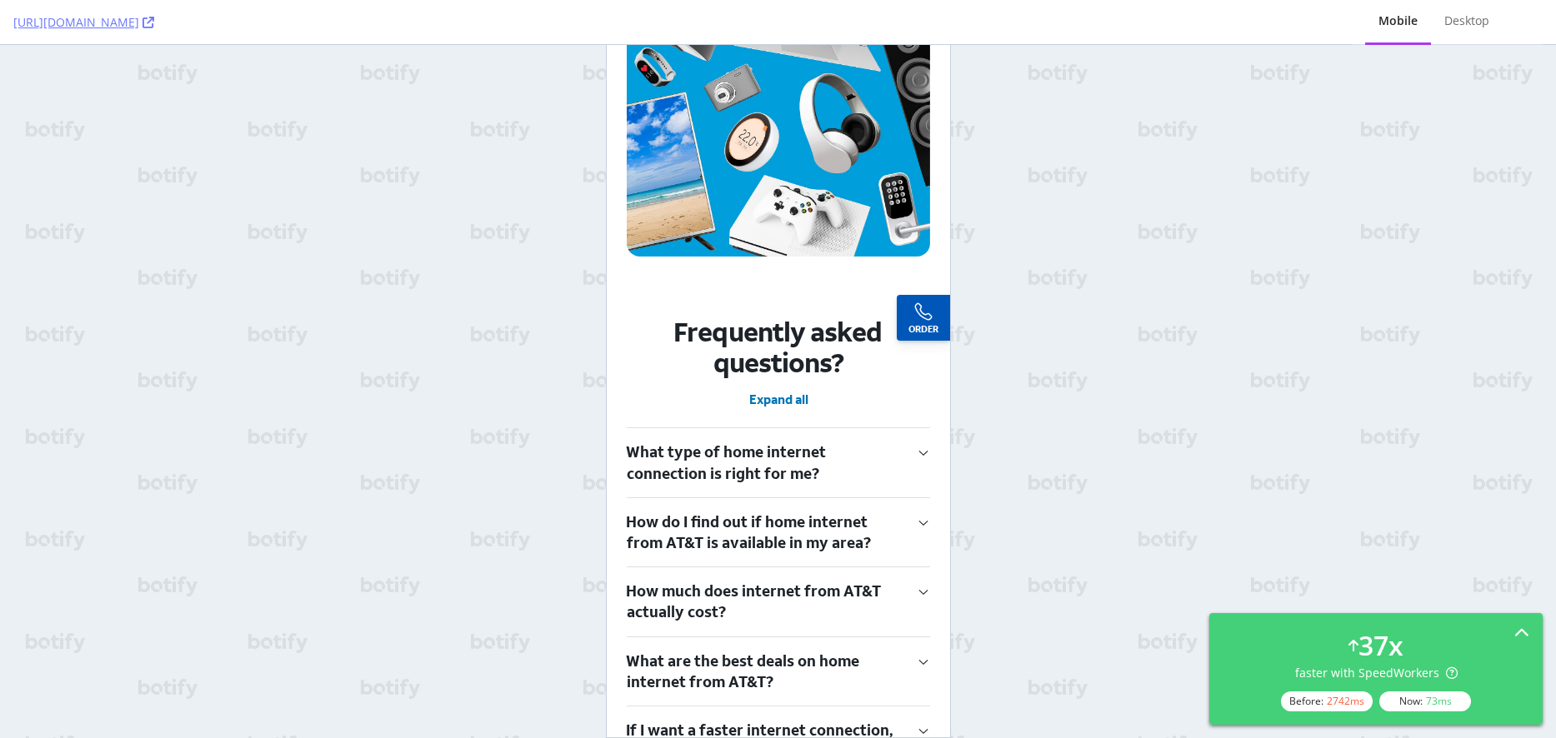
click at [817, 501] on button "How do I find out if home internet from AT&T is available in my area?" at bounding box center [777, 532] width 303 height 68
click at [817, 568] on button "How much does internet from AT&T actually cost?" at bounding box center [777, 602] width 303 height 68
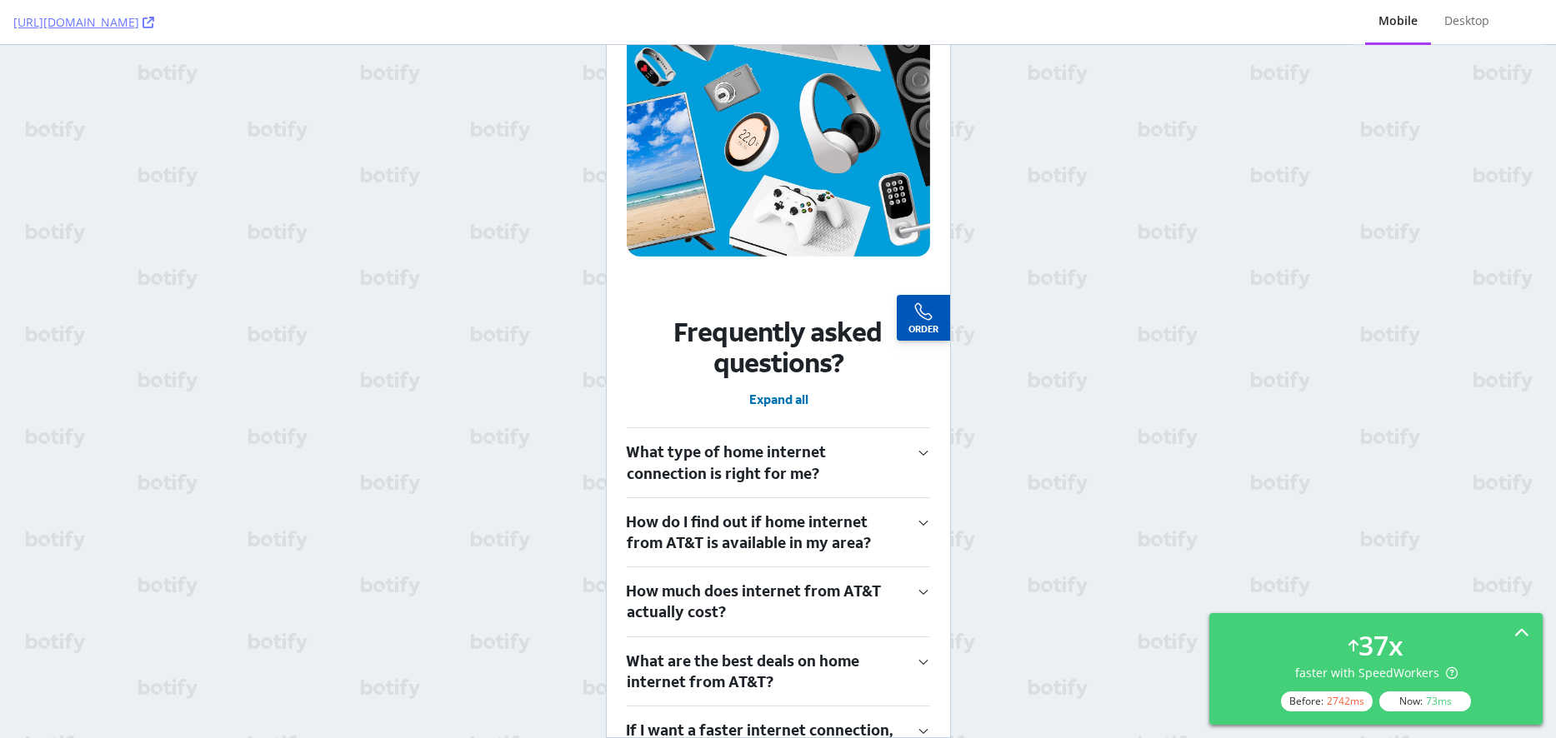
click at [817, 568] on button "How much does internet from AT&T actually cost?" at bounding box center [777, 602] width 303 height 68
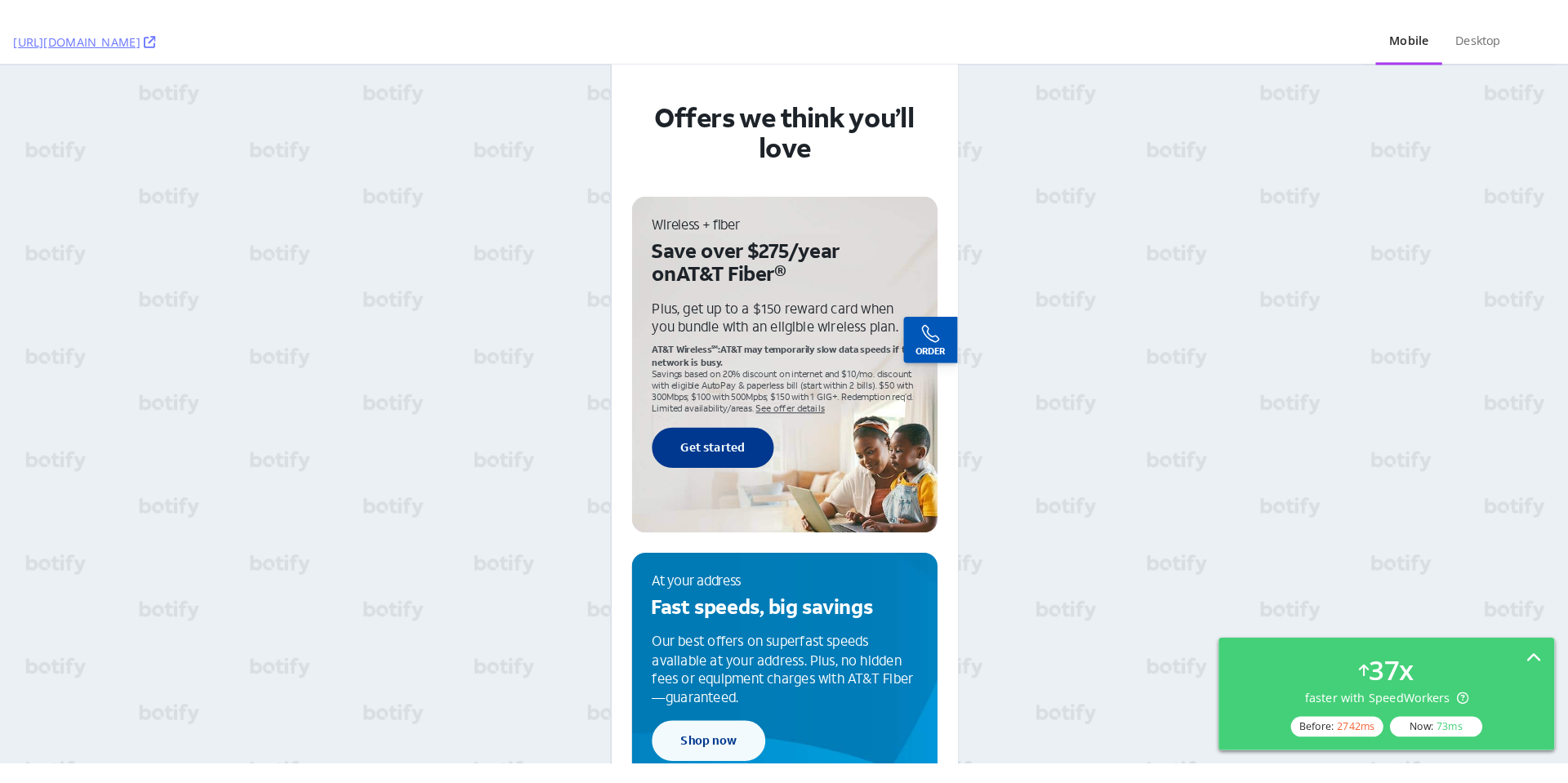
scroll to position [2973, 0]
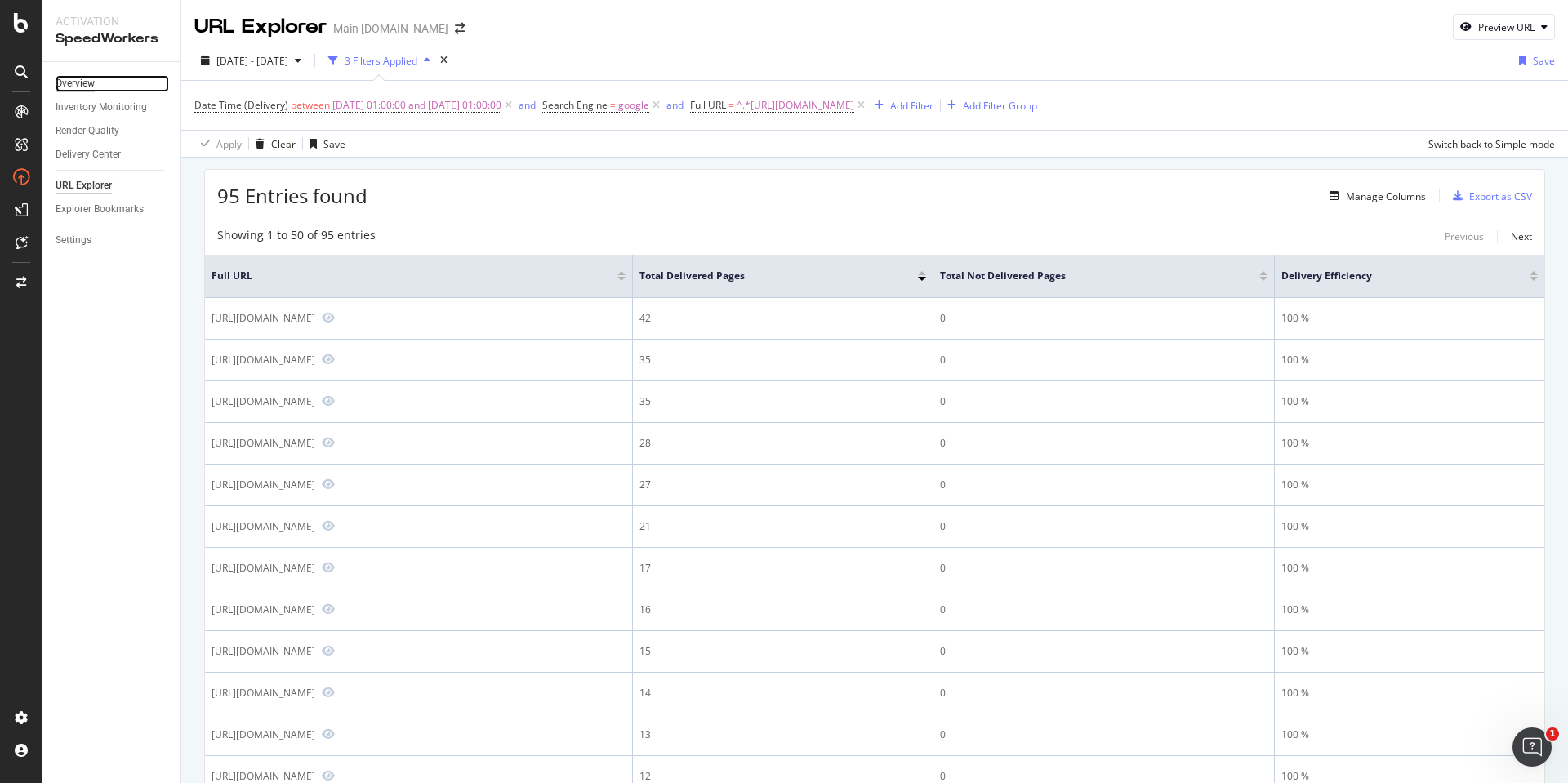
click at [86, 86] on div "Overview" at bounding box center [75, 84] width 39 height 18
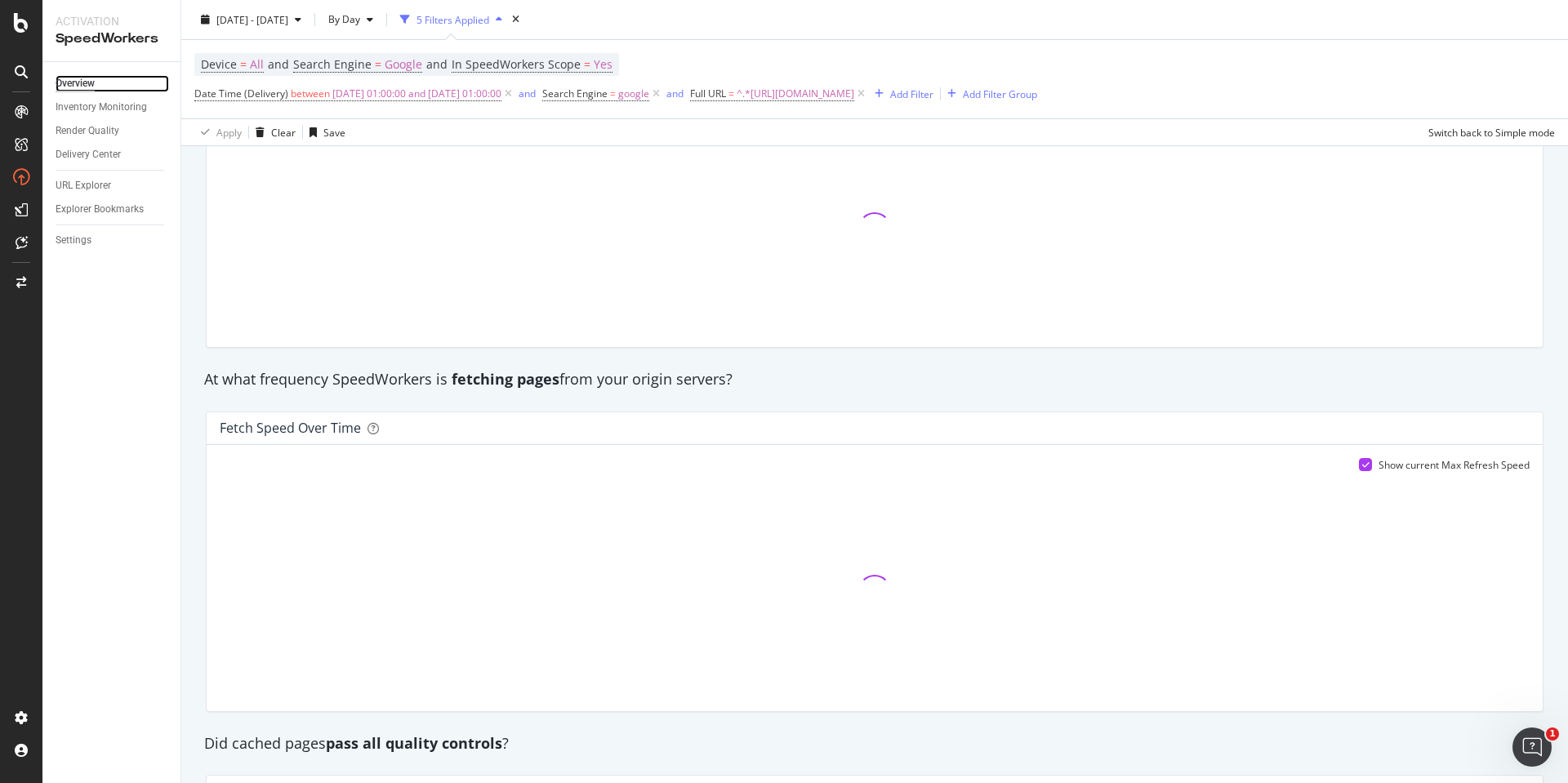
scroll to position [1119, 0]
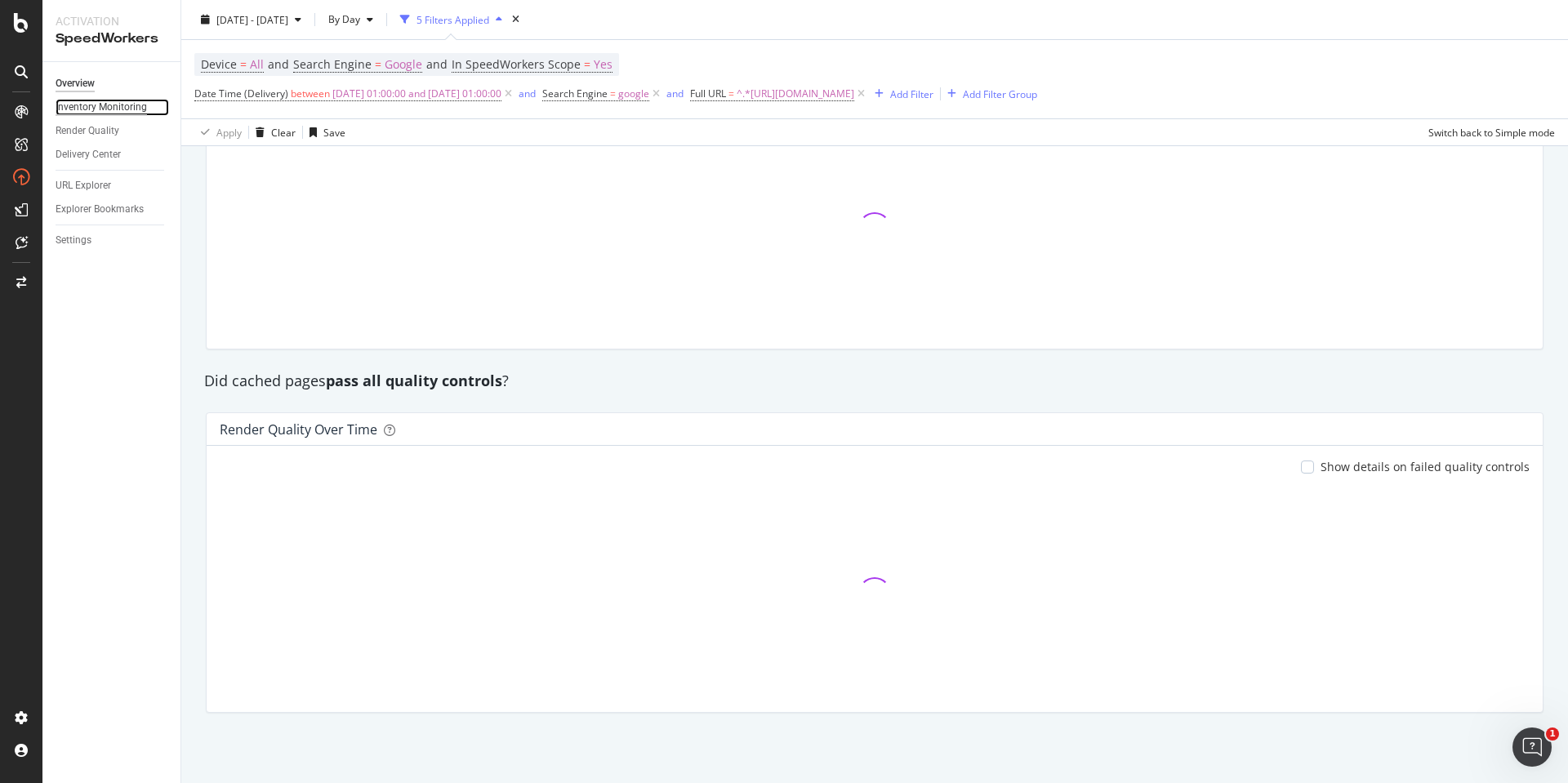
click at [105, 107] on div "Inventory Monitoring" at bounding box center [101, 108] width 91 height 18
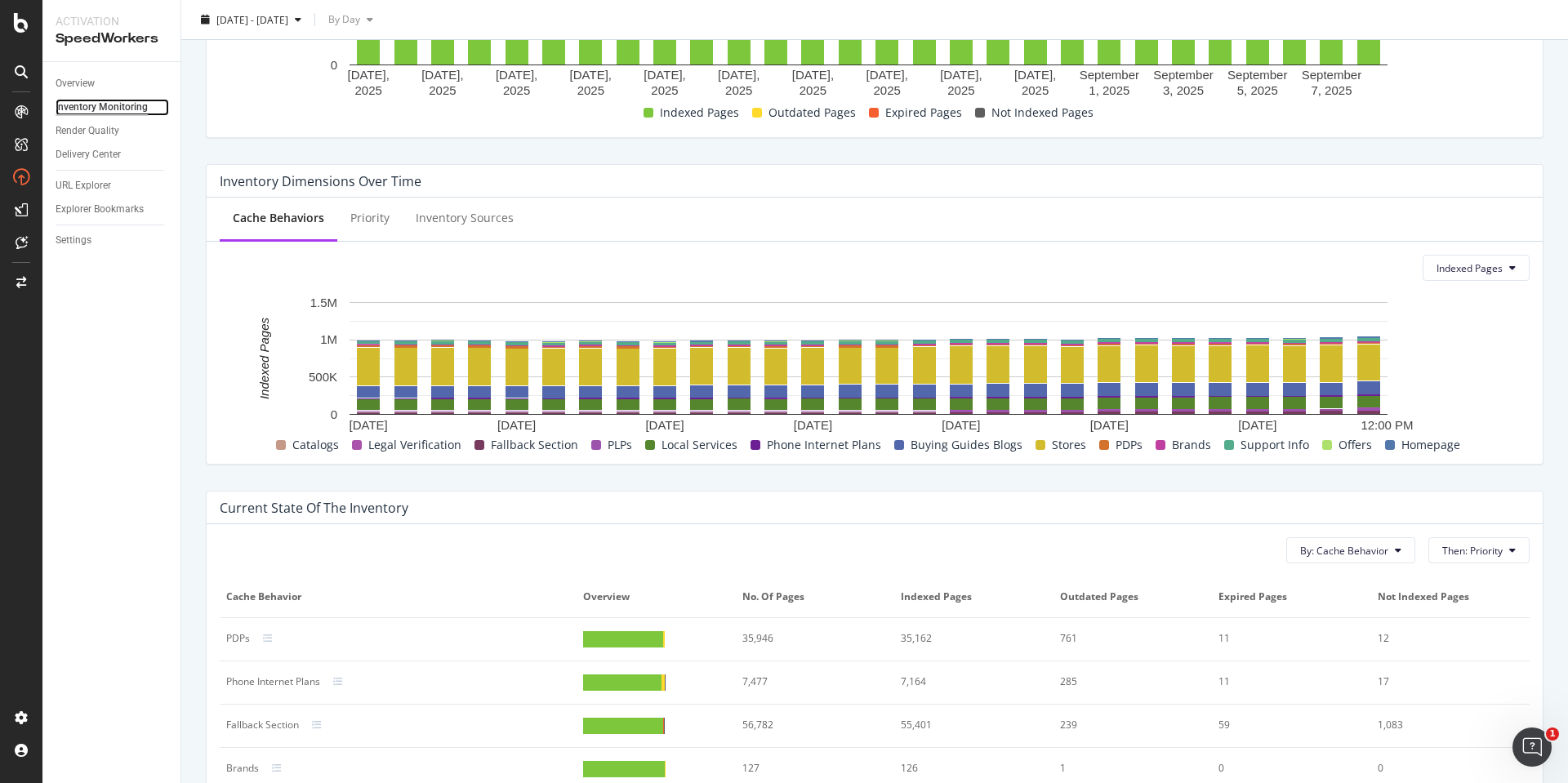
scroll to position [625, 0]
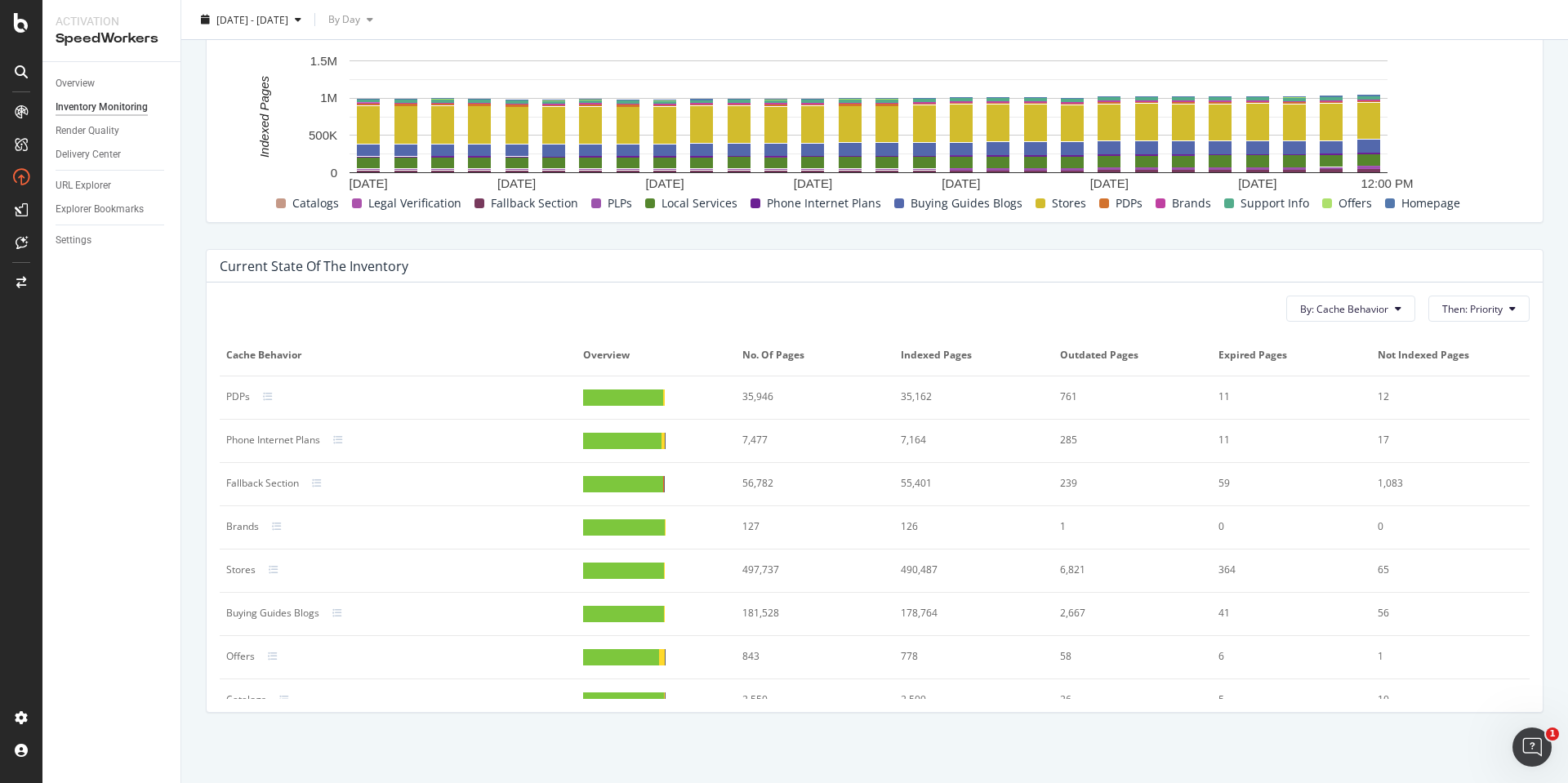
click at [292, 391] on div "PDPs" at bounding box center [398, 397] width 344 height 15
click at [269, 395] on icon at bounding box center [268, 397] width 10 height 10
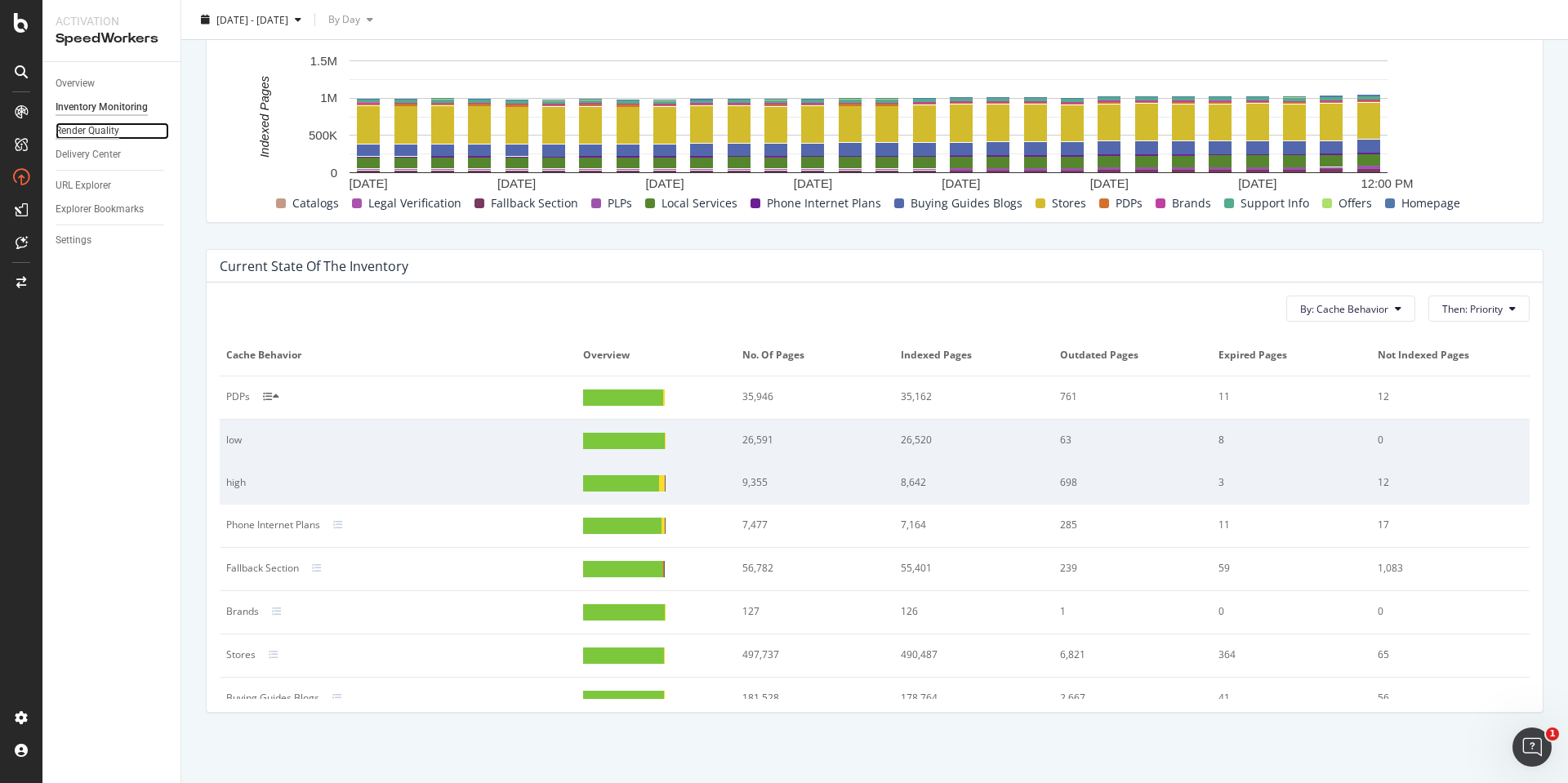
click at [91, 128] on div "Render Quality" at bounding box center [87, 131] width 64 height 18
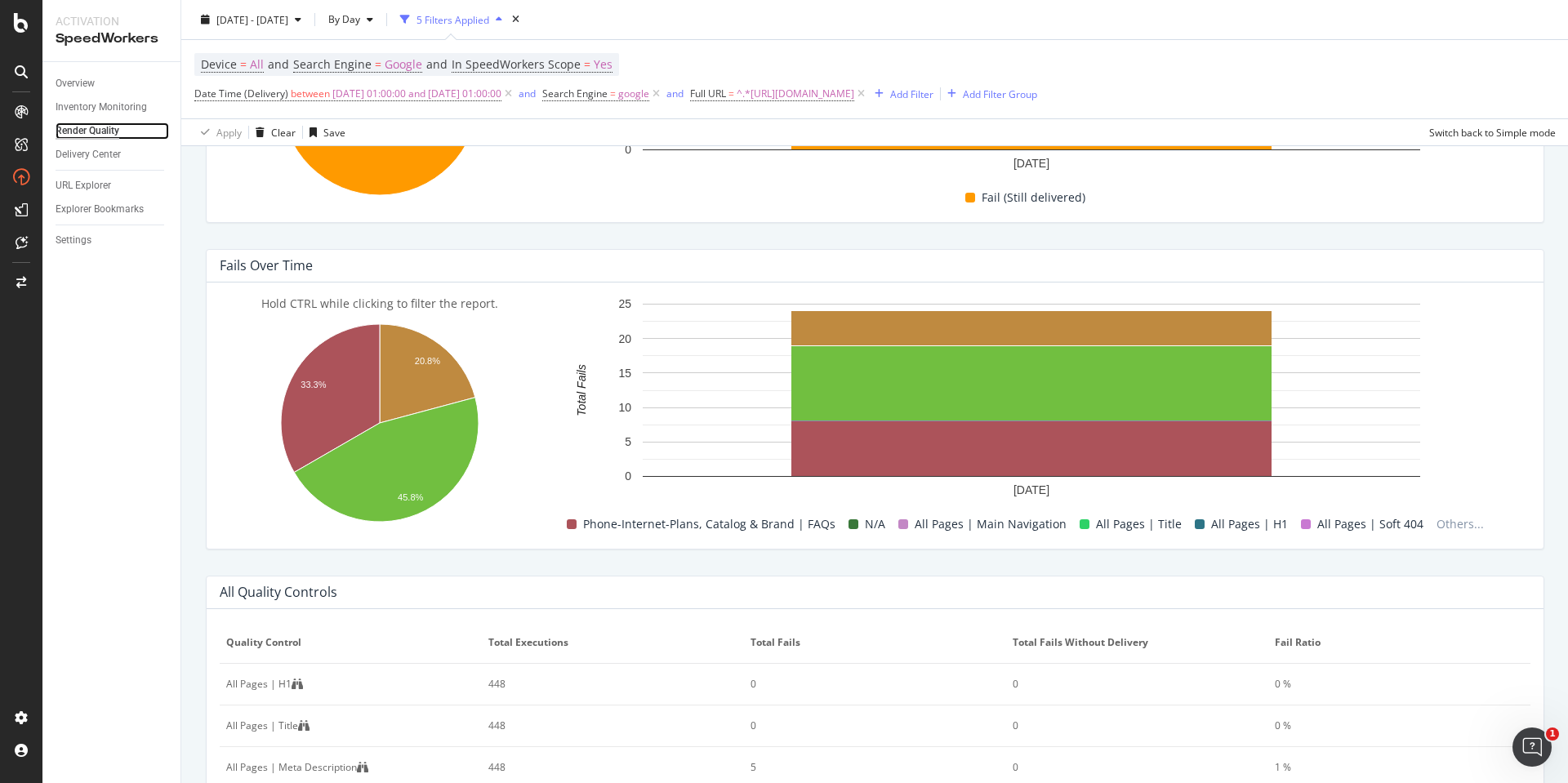
scroll to position [571, 0]
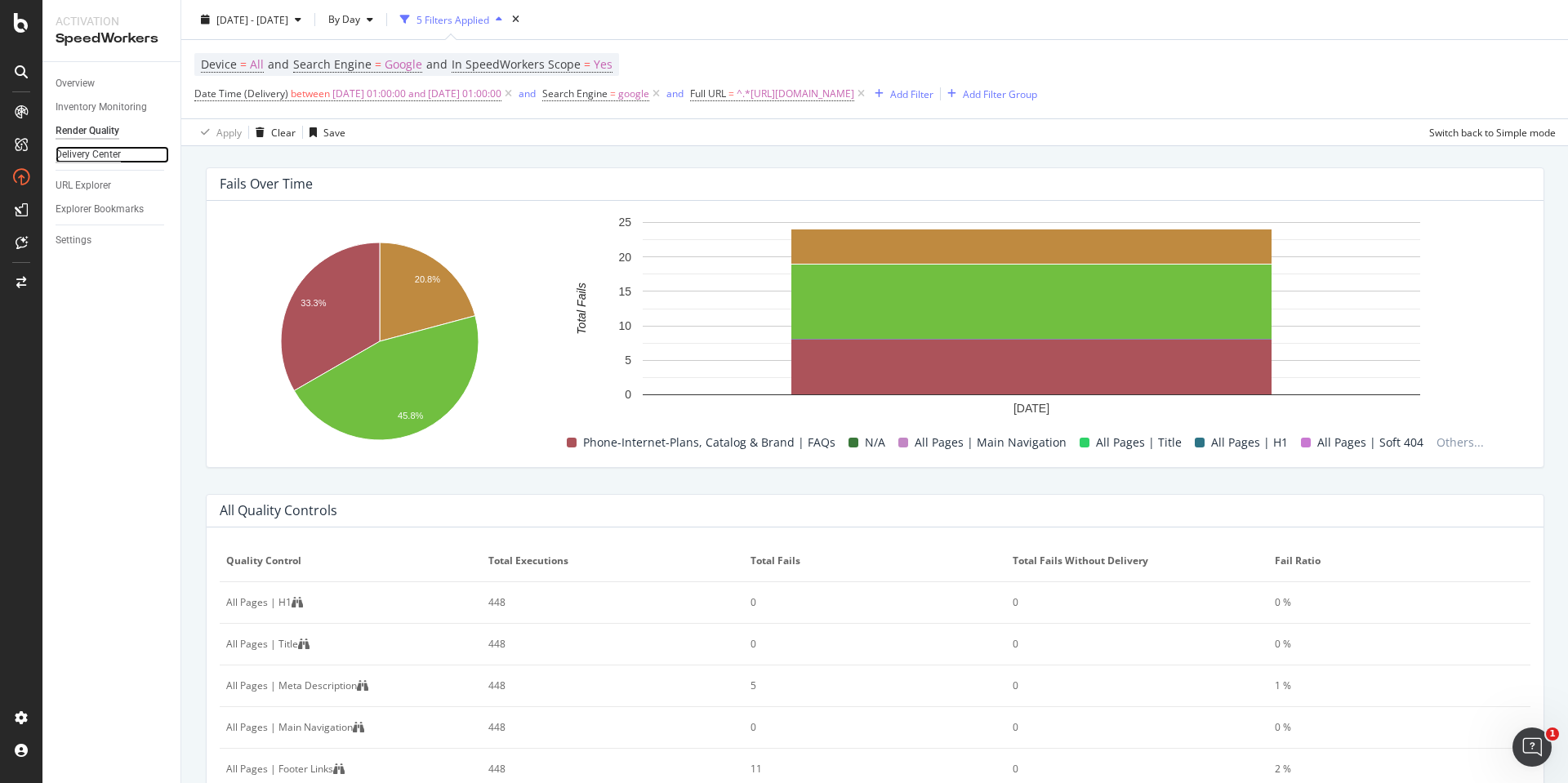
click at [97, 151] on div "Delivery Center" at bounding box center [88, 155] width 66 height 18
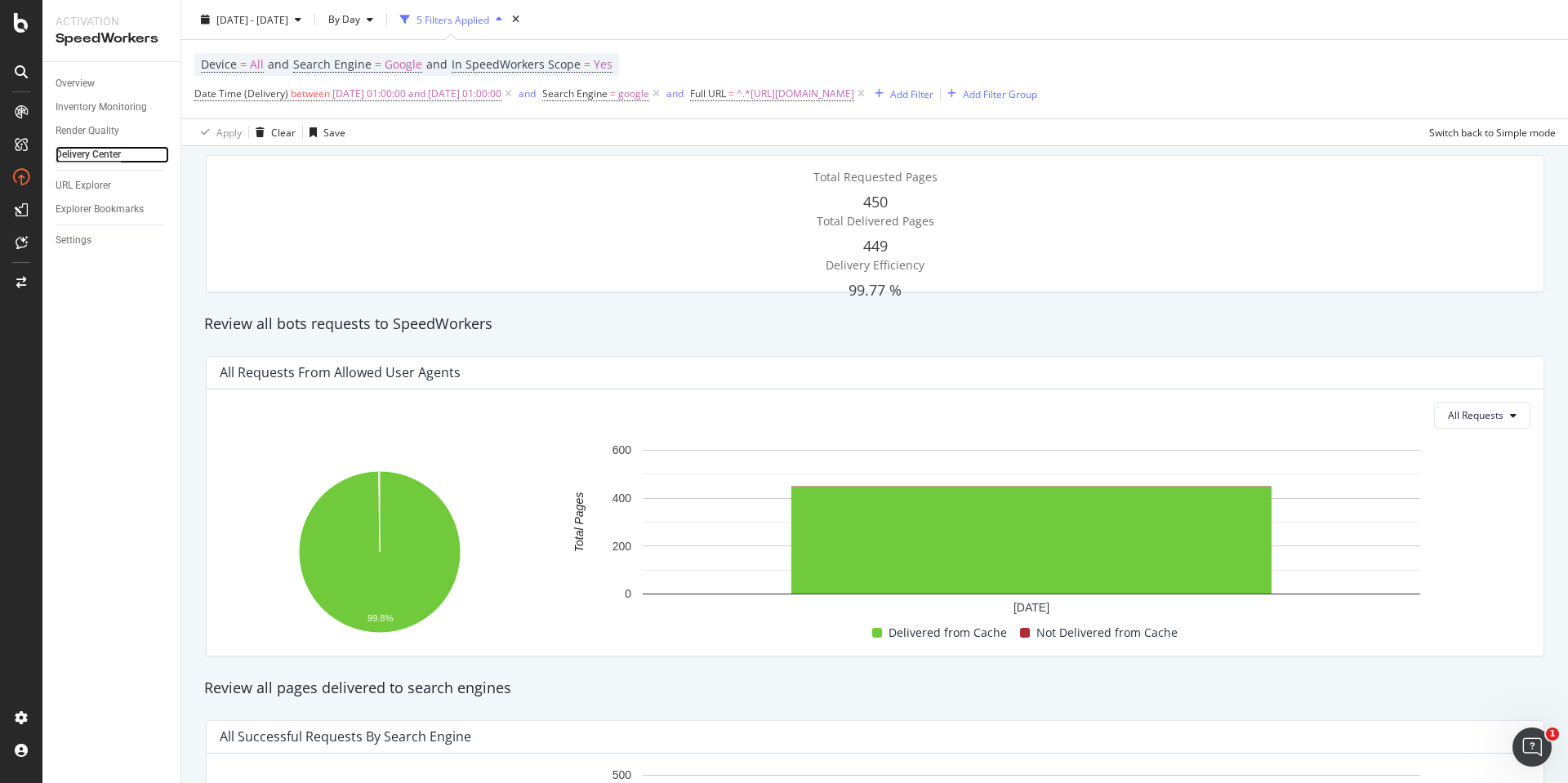
scroll to position [81, 0]
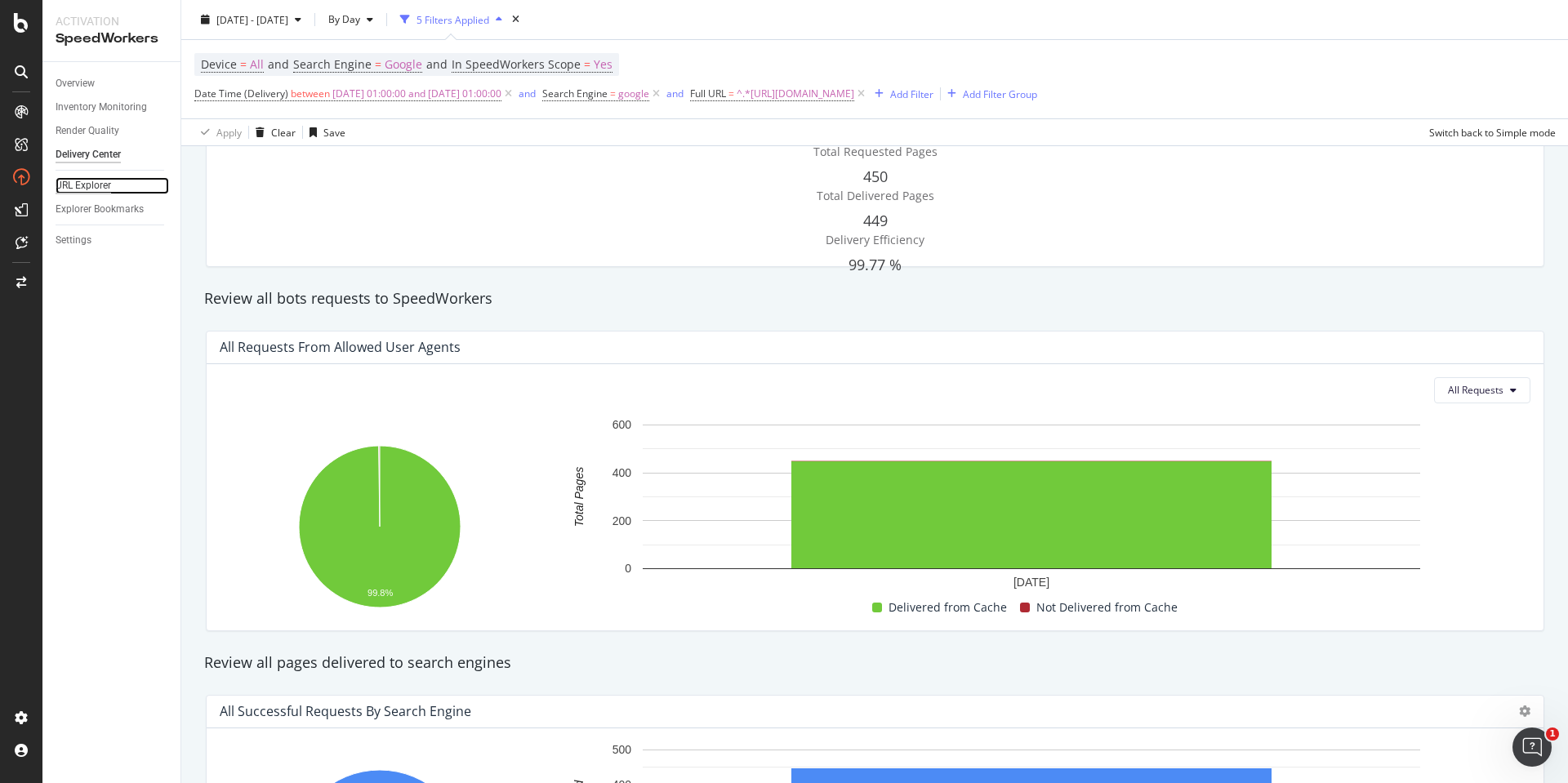
click at [98, 190] on div "URL Explorer" at bounding box center [83, 186] width 56 height 18
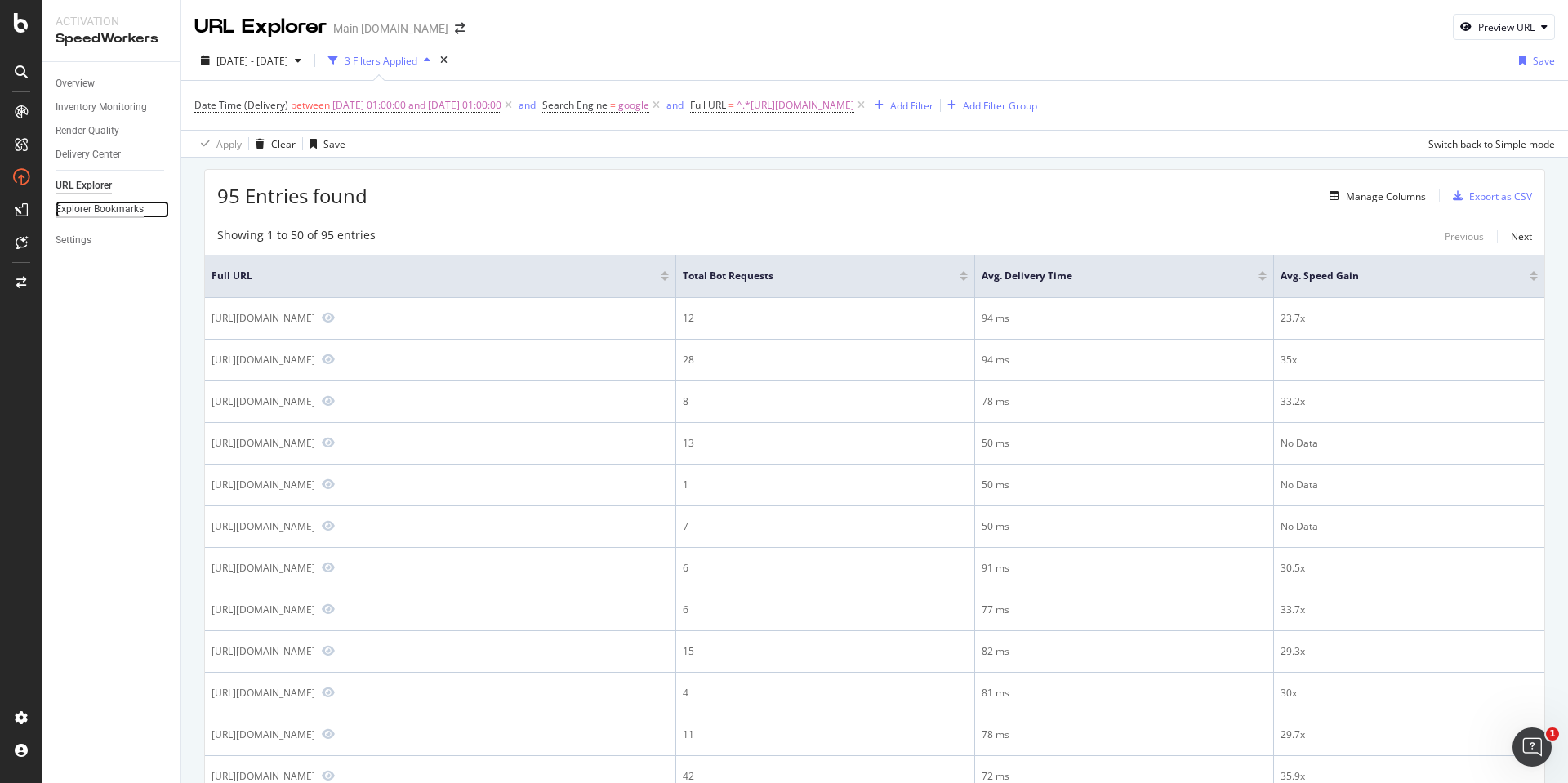
click at [128, 209] on div "Explorer Bookmarks" at bounding box center [100, 210] width 88 height 18
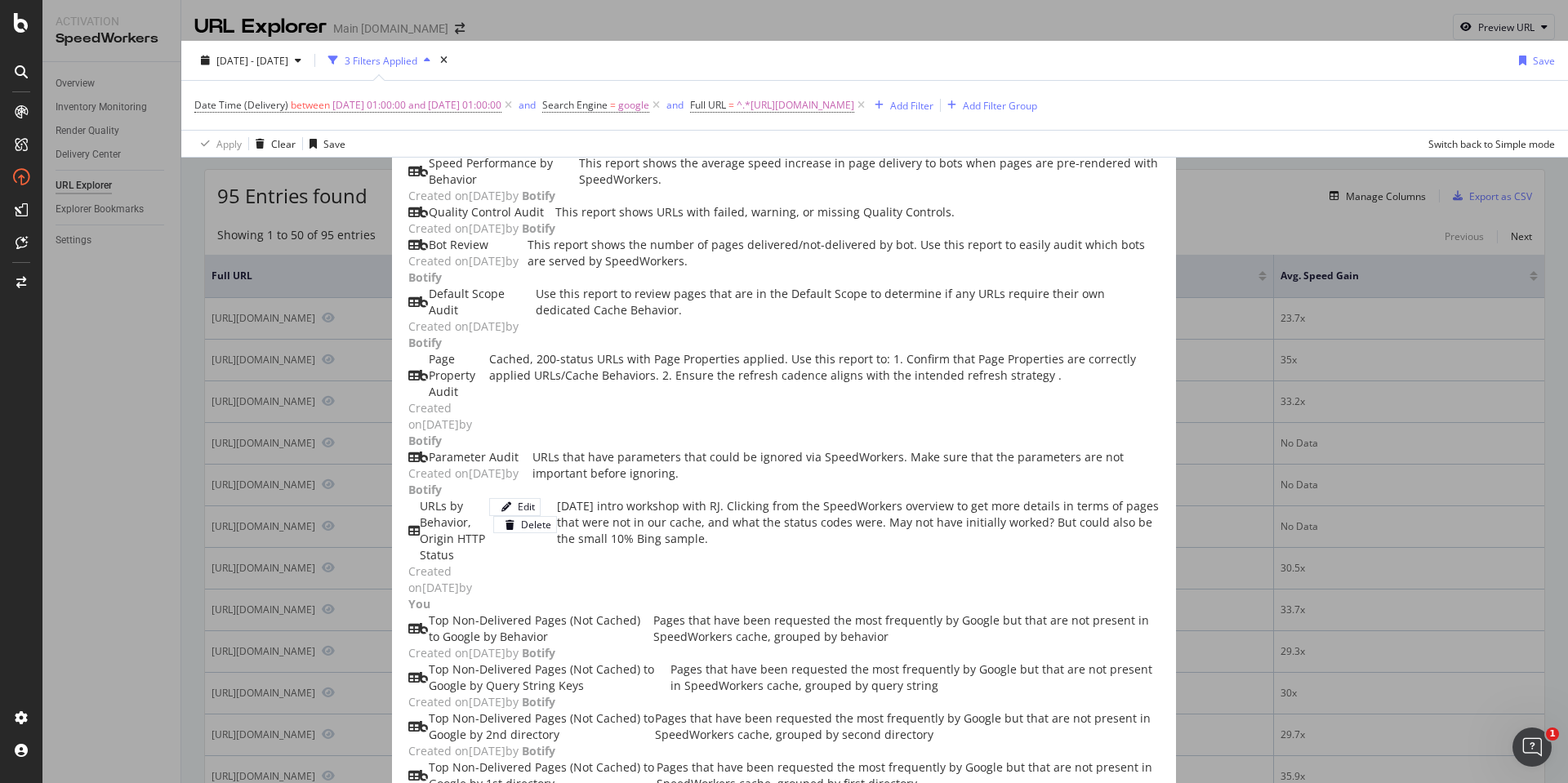
scroll to position [1405, 0]
drag, startPoint x: 772, startPoint y: 428, endPoint x: 603, endPoint y: 427, distance: 169.0
